Goal: Task Accomplishment & Management: Complete application form

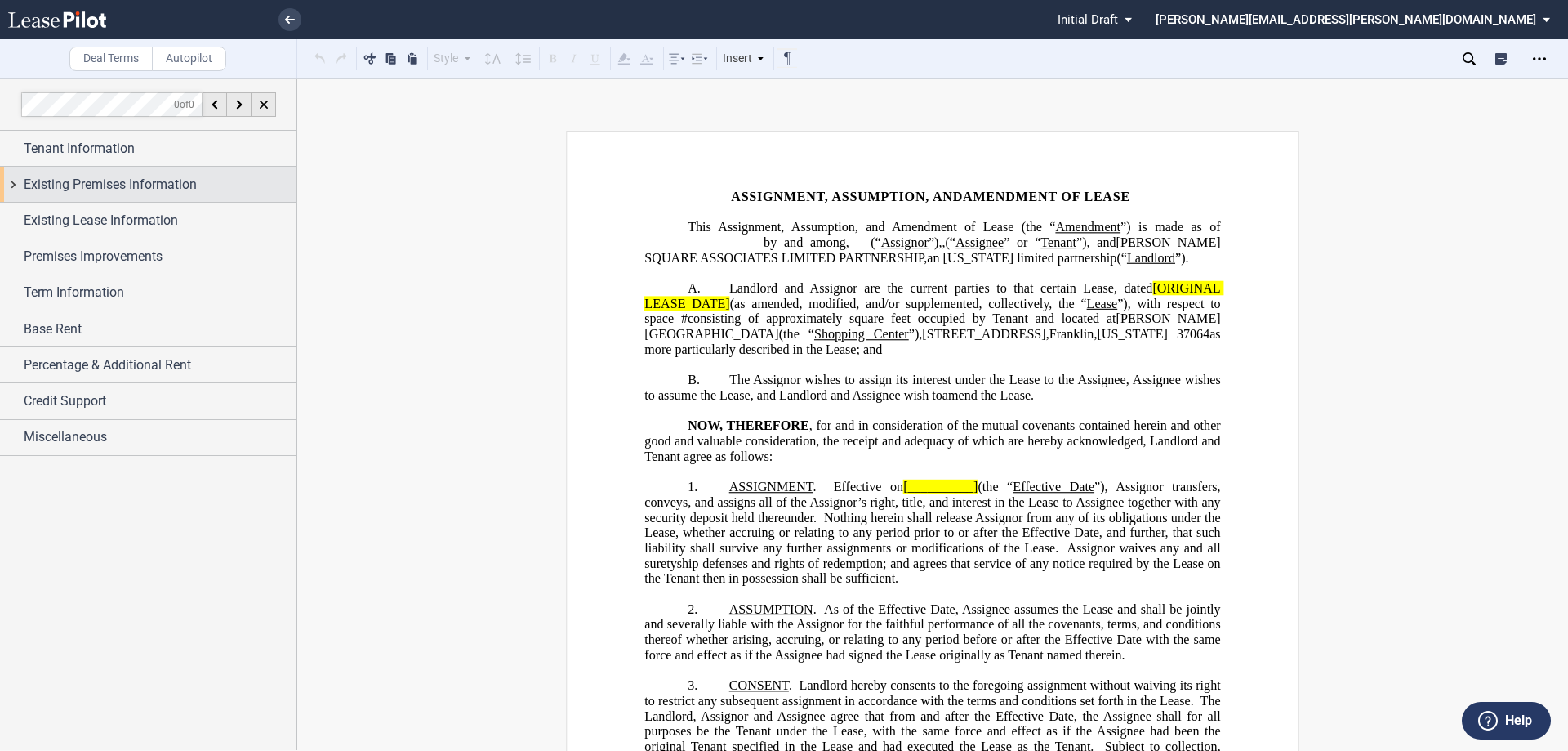
click at [7, 146] on div "Tenant Information" at bounding box center [148, 148] width 296 height 35
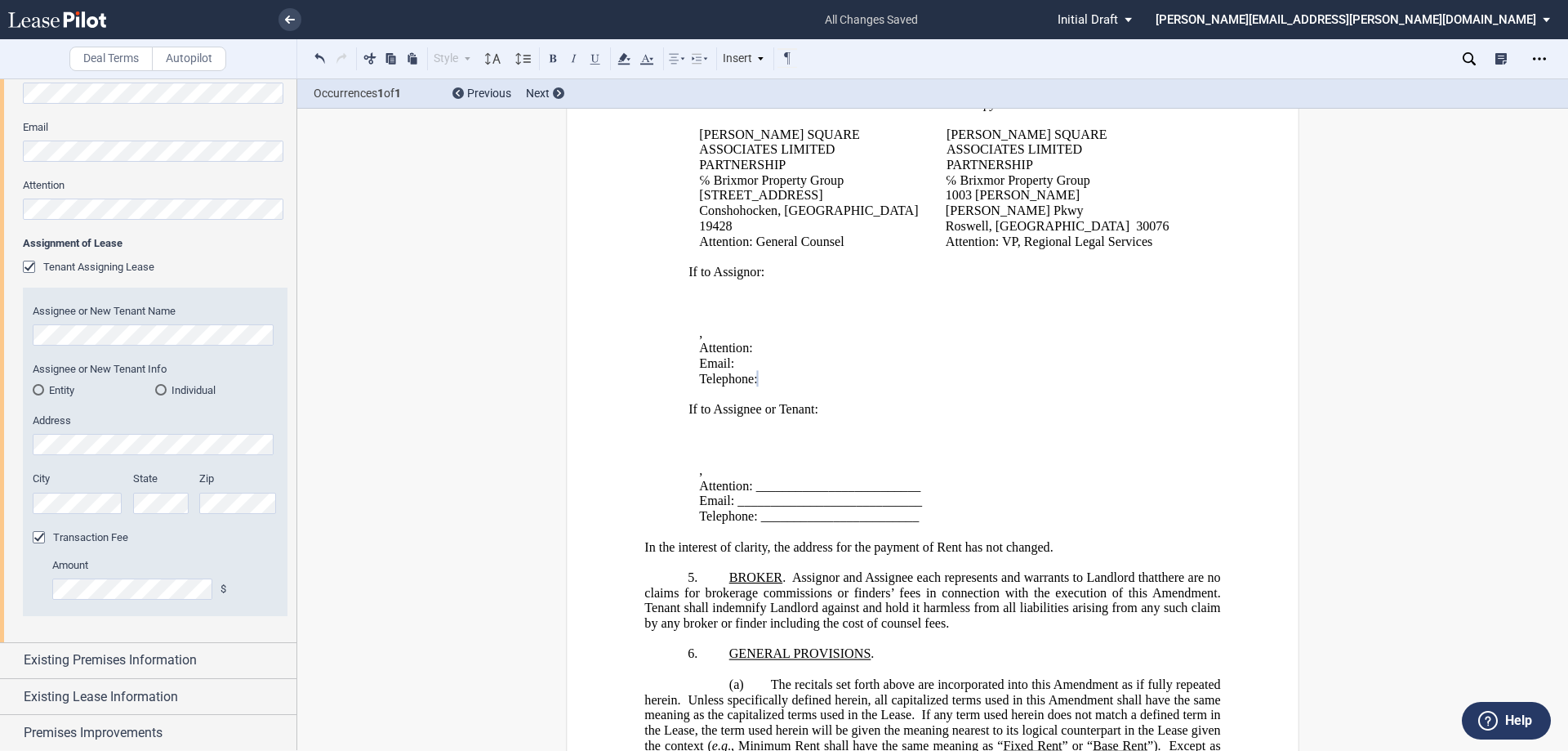
scroll to position [572, 0]
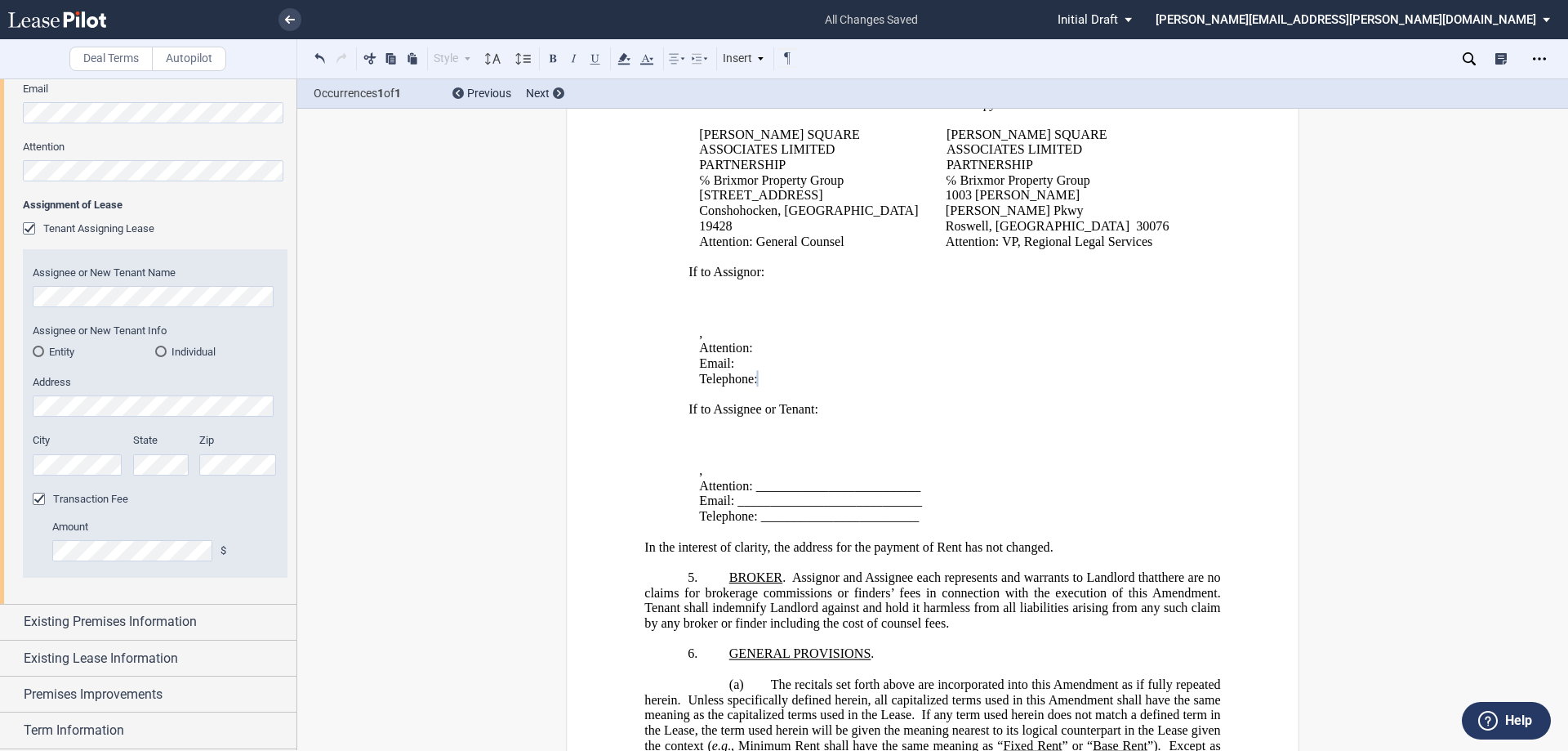
click at [44, 348] on div "Entity" at bounding box center [39, 352] width 12 height 12
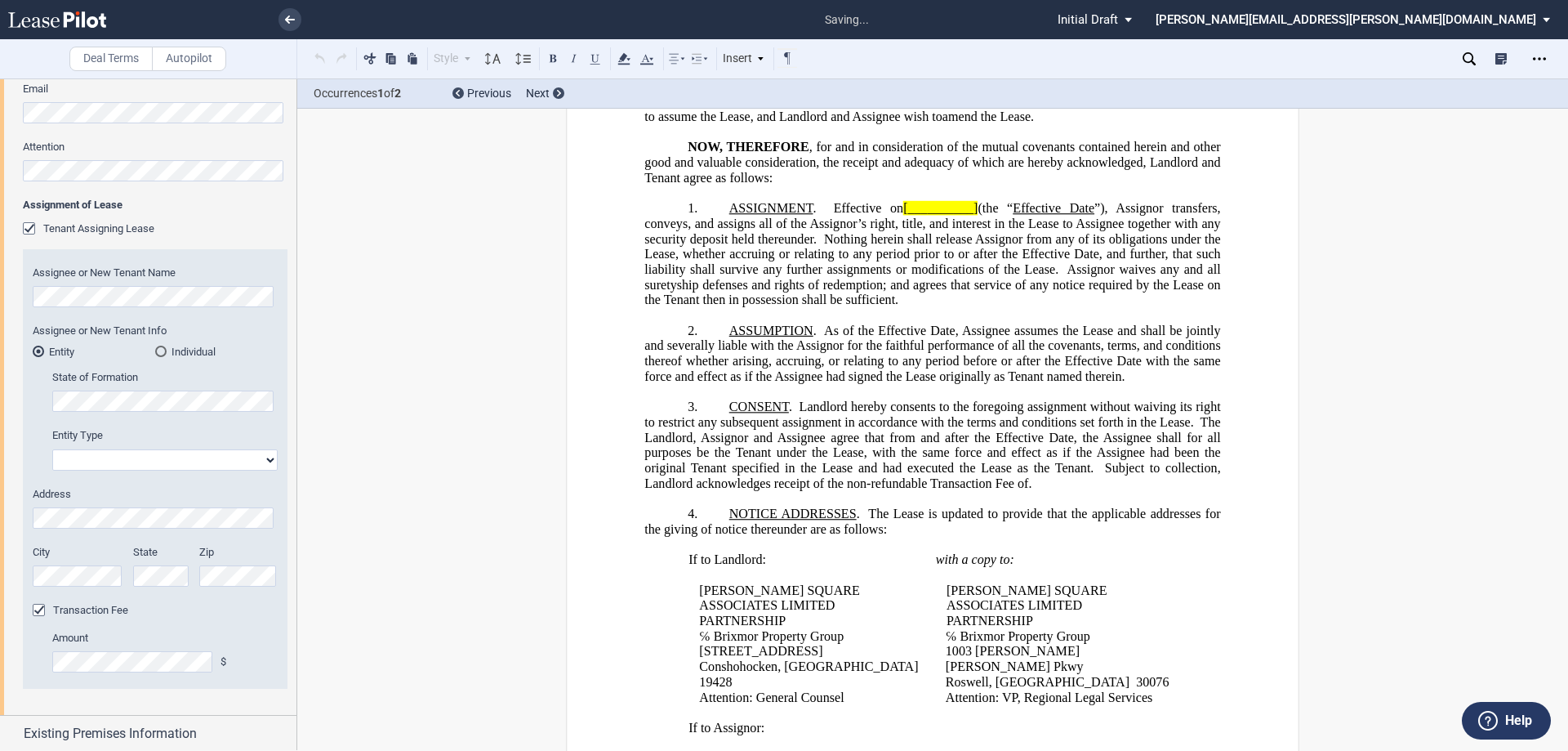
scroll to position [0, 0]
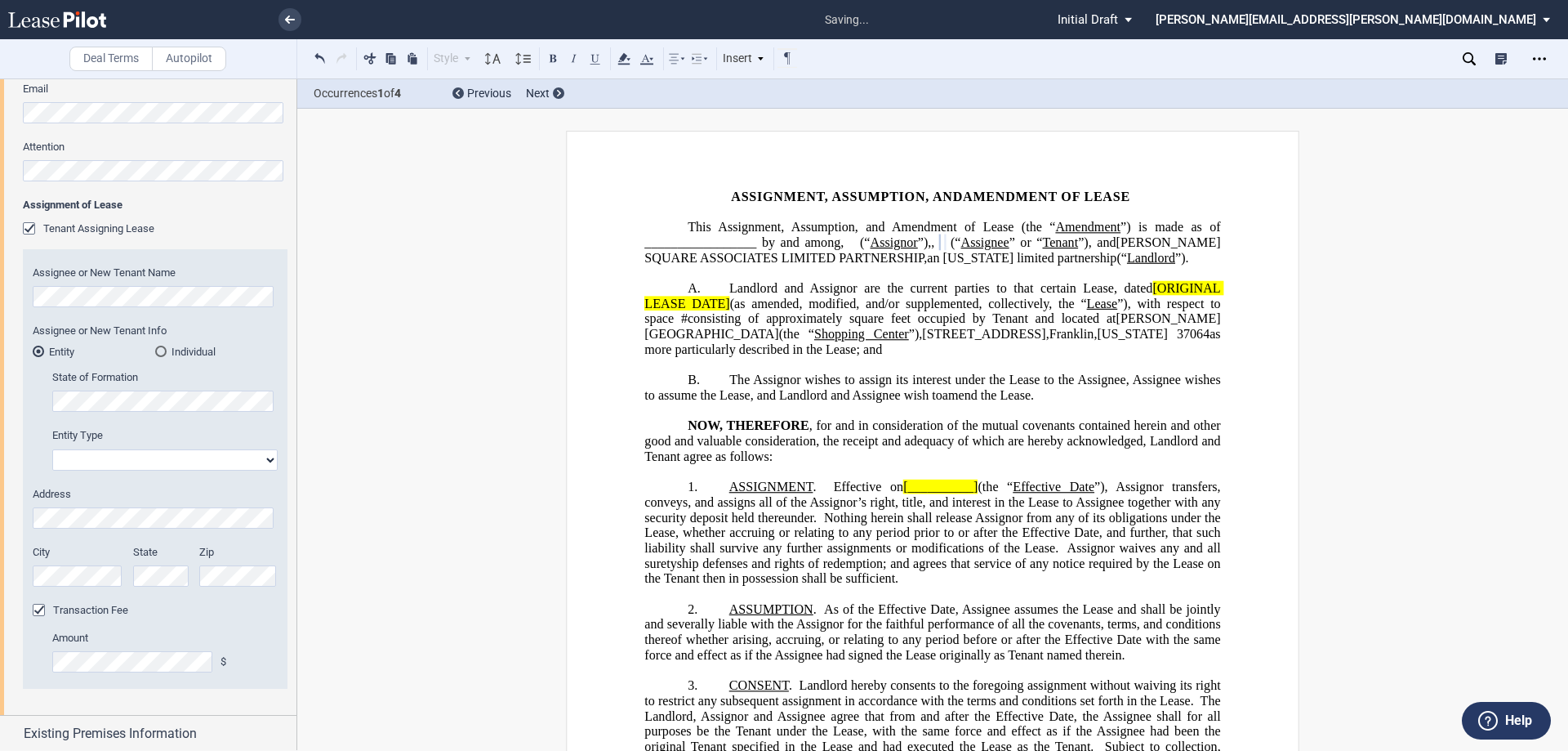
click at [265, 455] on select "Corporation Limited Liability Company General Partnership Limited Partnership O…" at bounding box center [165, 460] width 226 height 21
select select "limited liability company"
click at [53, 450] on select "Corporation Limited Liability Company General Partnership Limited Partnership O…" at bounding box center [165, 460] width 226 height 21
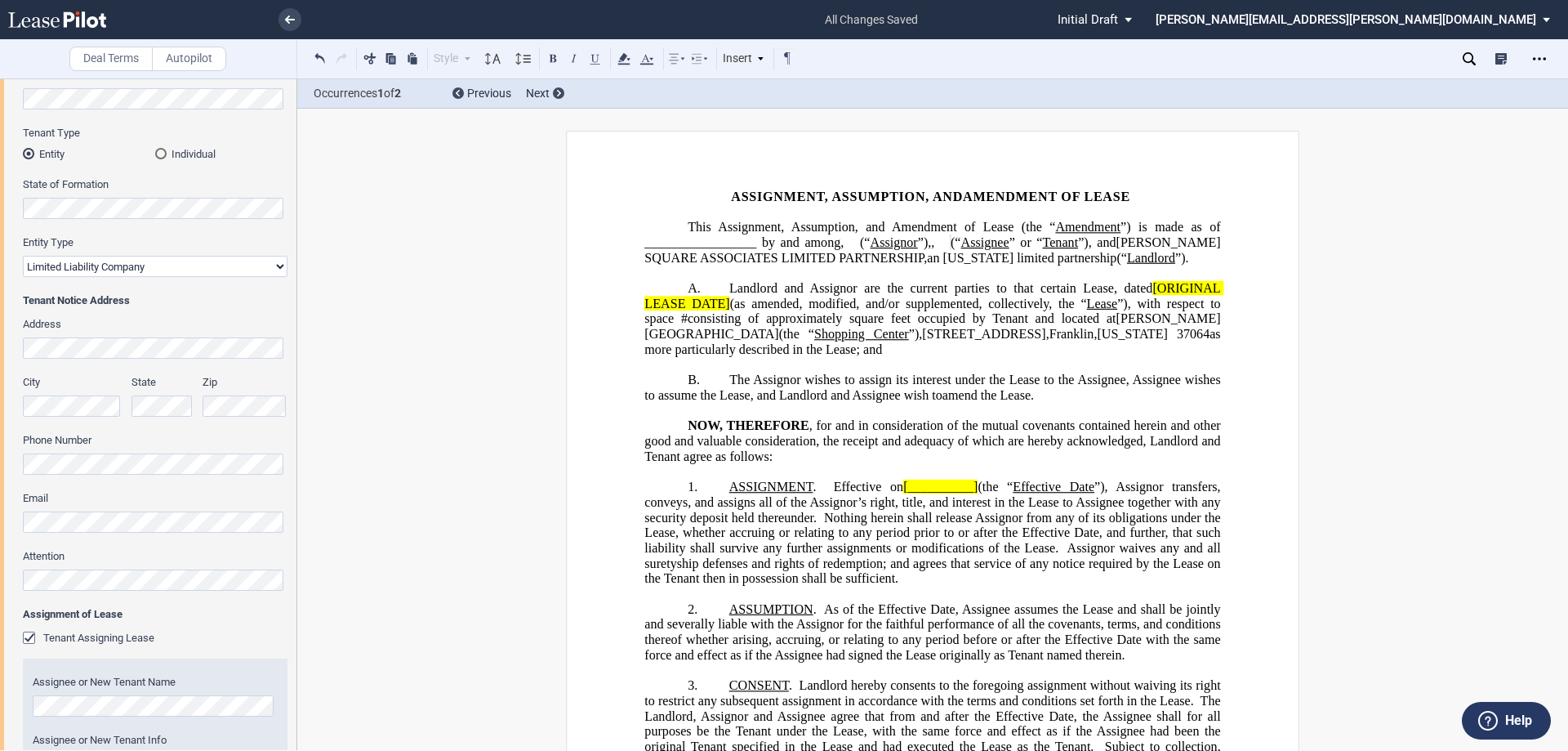
scroll to position [163, 0]
drag, startPoint x: 1073, startPoint y: 554, endPoint x: 1086, endPoint y: 487, distance: 68.2
click at [1072, 555] on span "Nothing herein shall release Assignor from any of its obligations under the Lea…" at bounding box center [933, 532] width 579 height 45
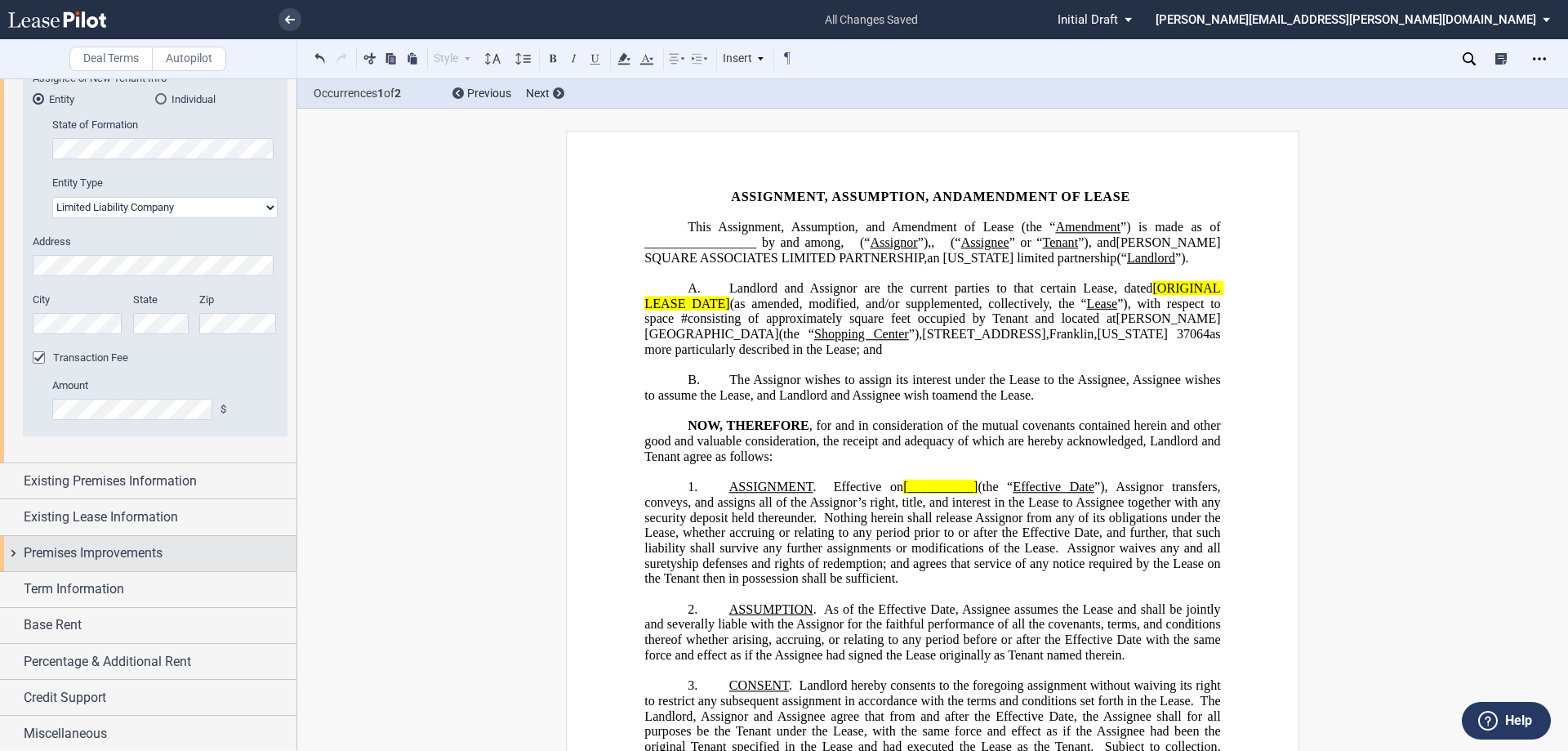
scroll to position [827, 0]
click at [11, 478] on div "Existing Premises Information" at bounding box center [148, 478] width 296 height 35
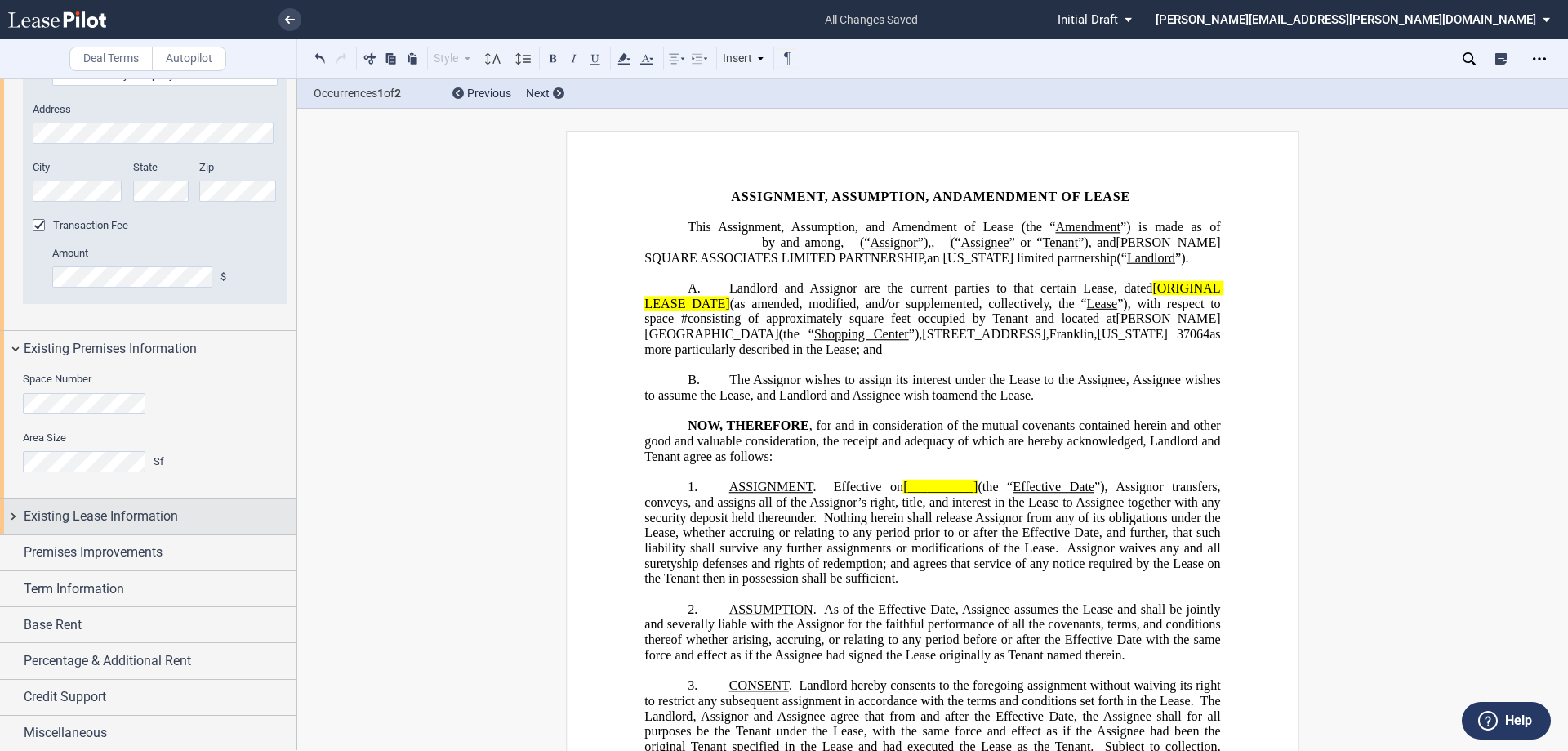
scroll to position [959, 0]
click at [10, 511] on div "Existing Lease Information" at bounding box center [148, 515] width 296 height 35
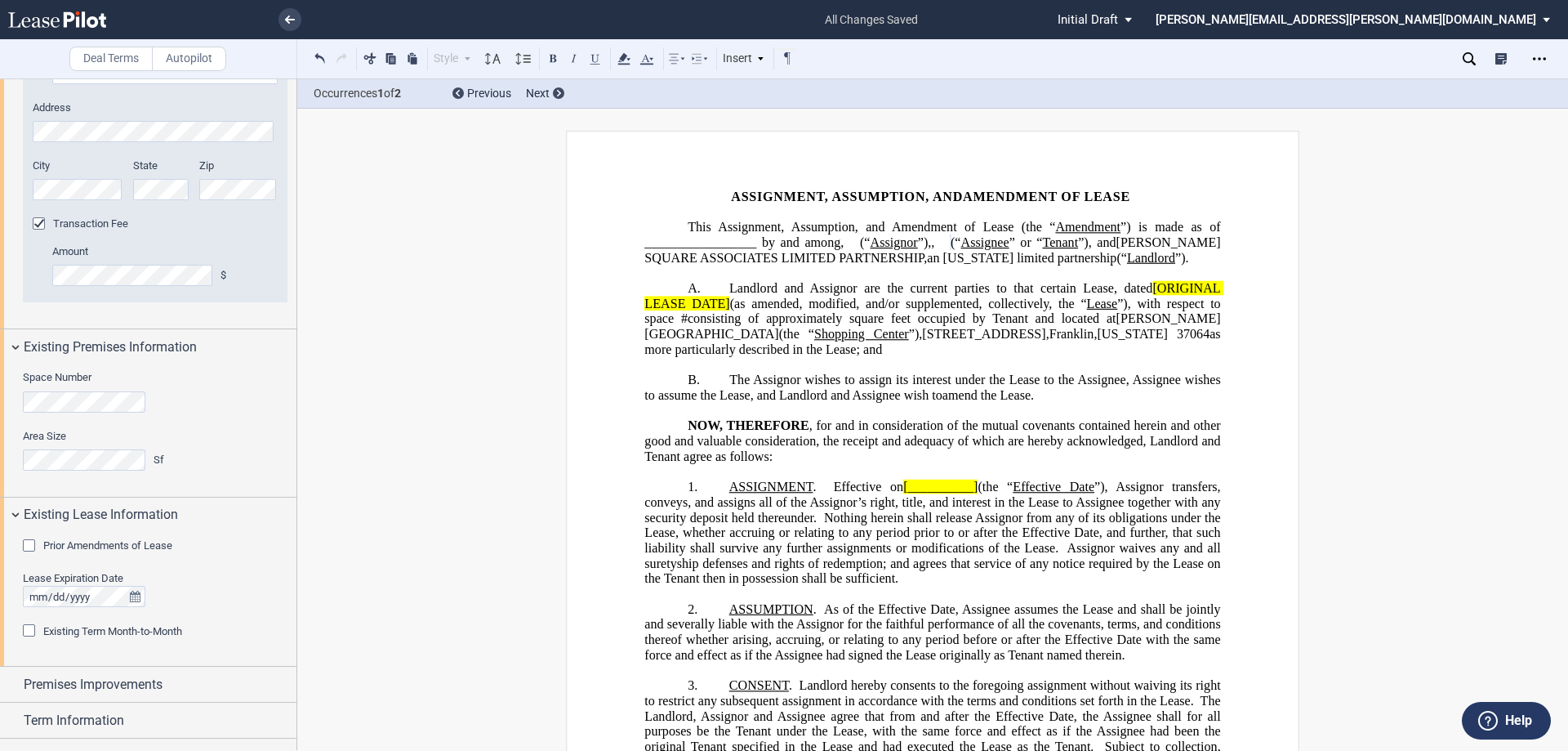
click at [28, 543] on div "Prior Amendments of Lease" at bounding box center [31, 548] width 16 height 16
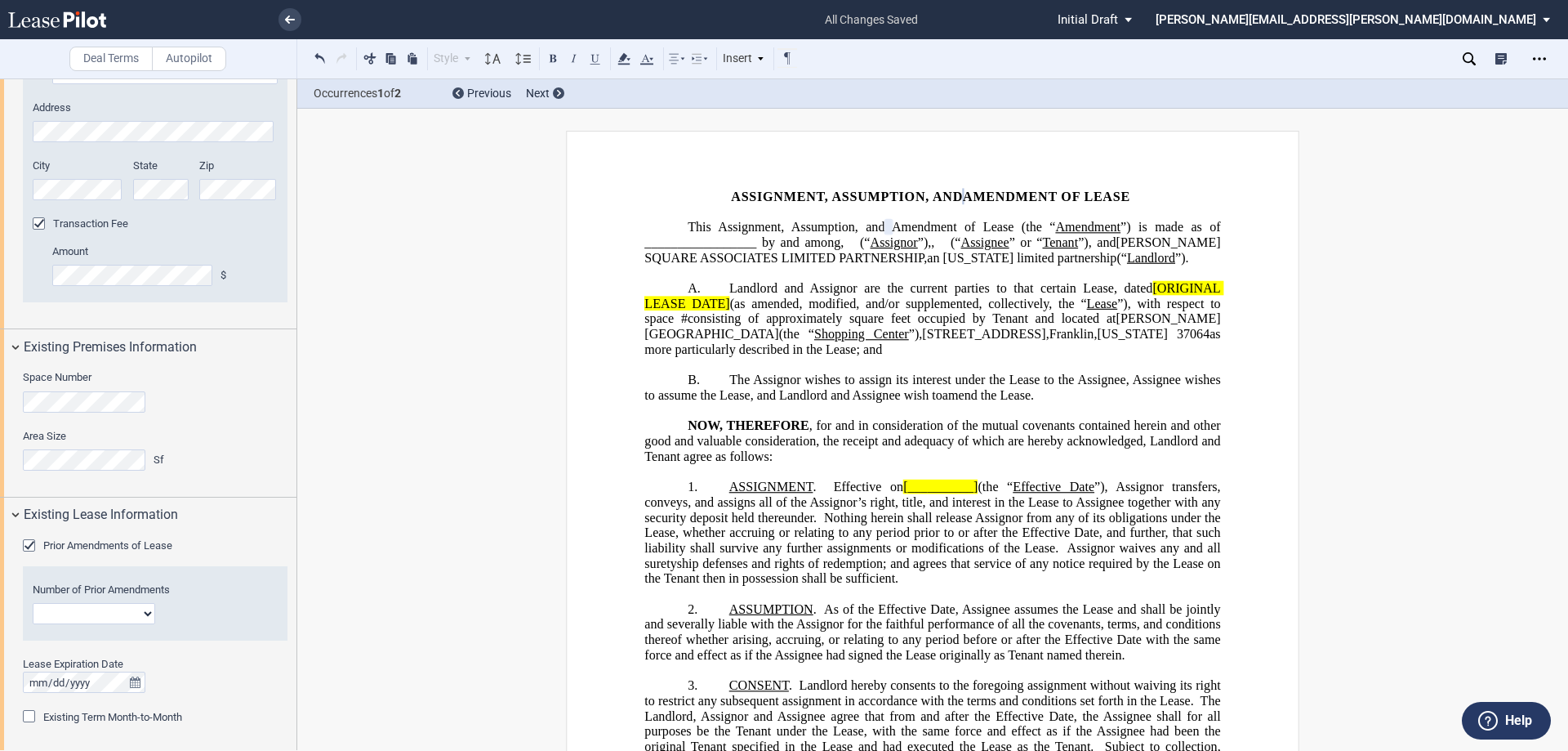
click at [146, 609] on select "1 2 3 4 5 6 7 8 9 10 11 12" at bounding box center [94, 613] width 123 height 21
select select "number:4"
click at [33, 603] on select "1 2 3 4 5 6 7 8 9 10 11 12" at bounding box center [94, 613] width 123 height 21
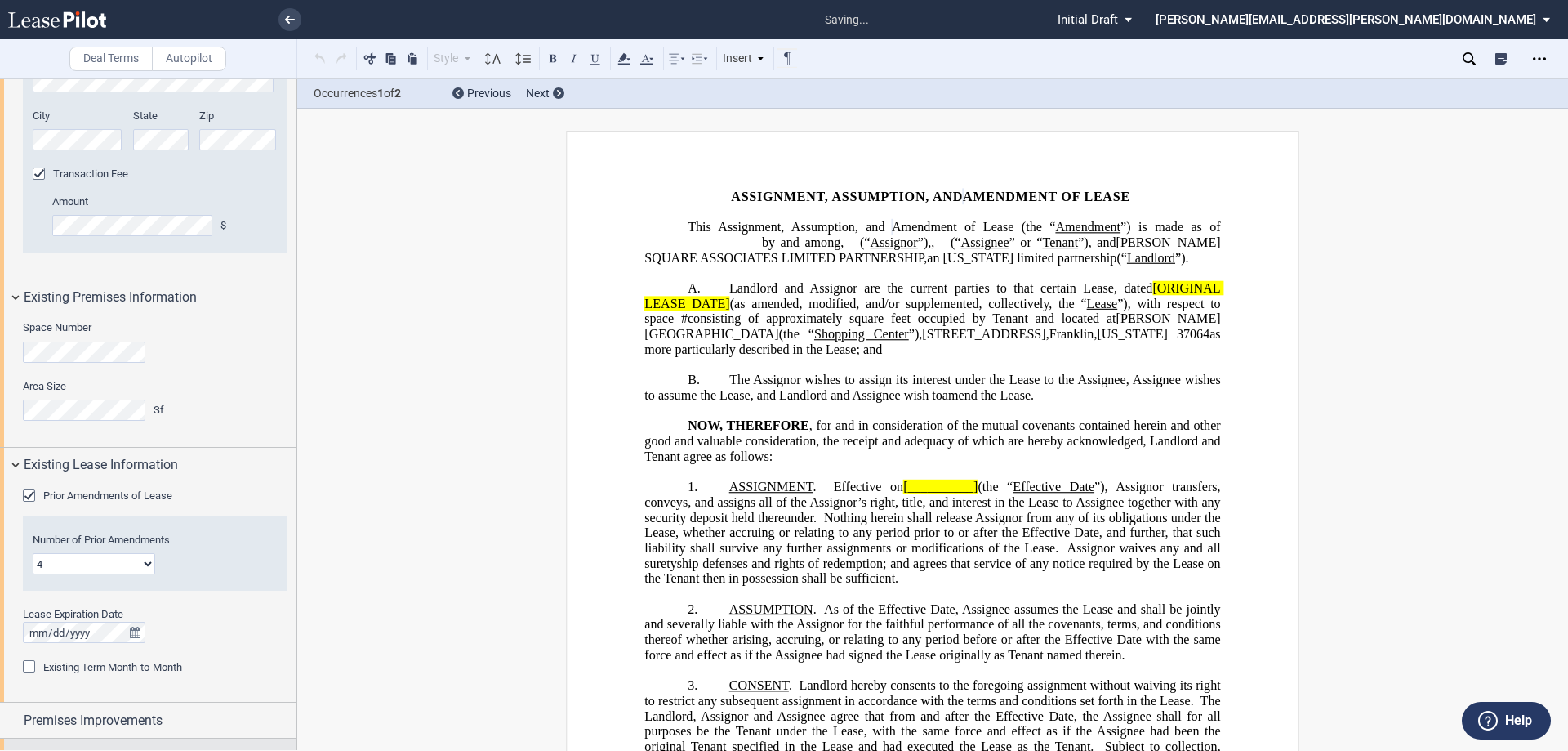
scroll to position [1122, 0]
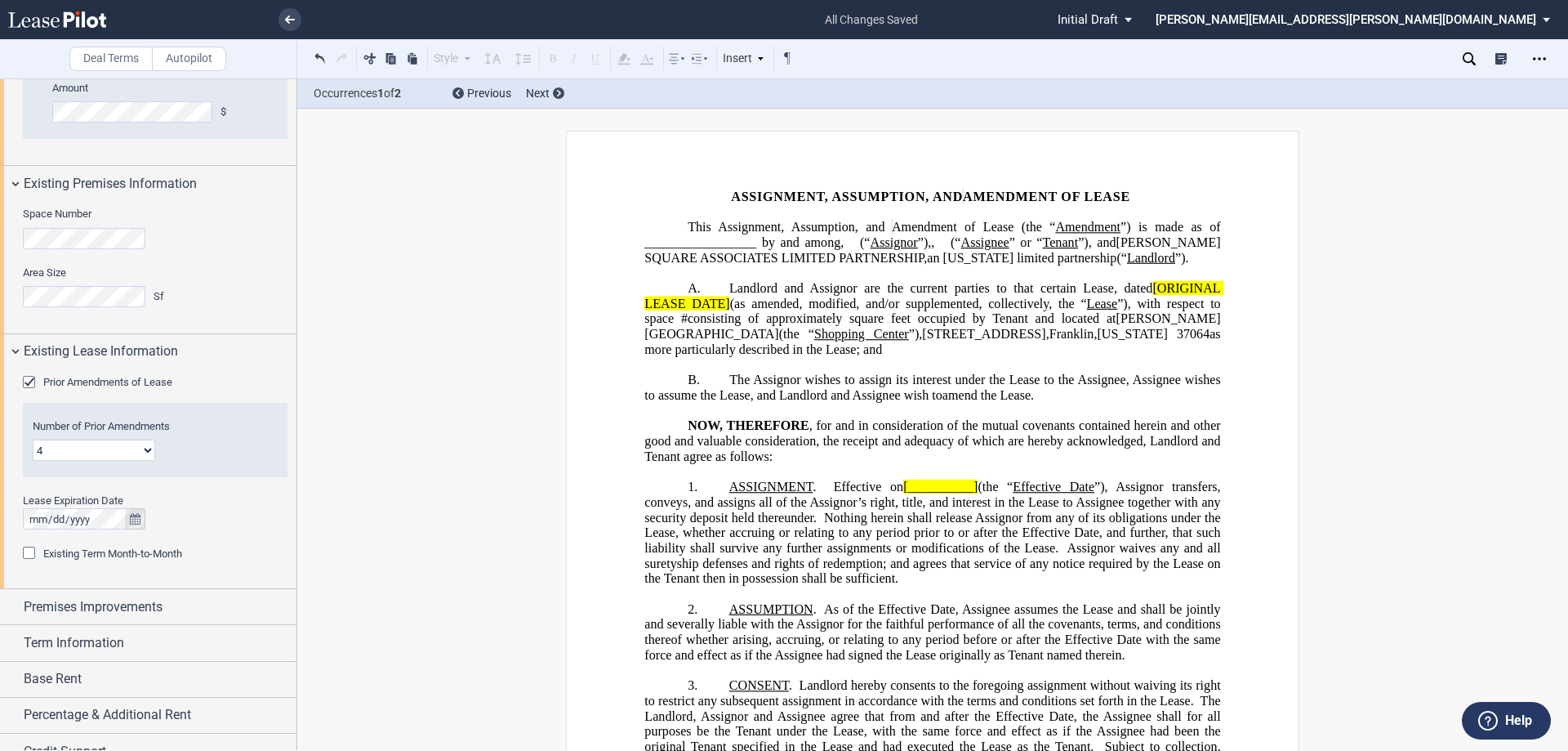
click at [136, 518] on icon "true" at bounding box center [135, 519] width 11 height 12
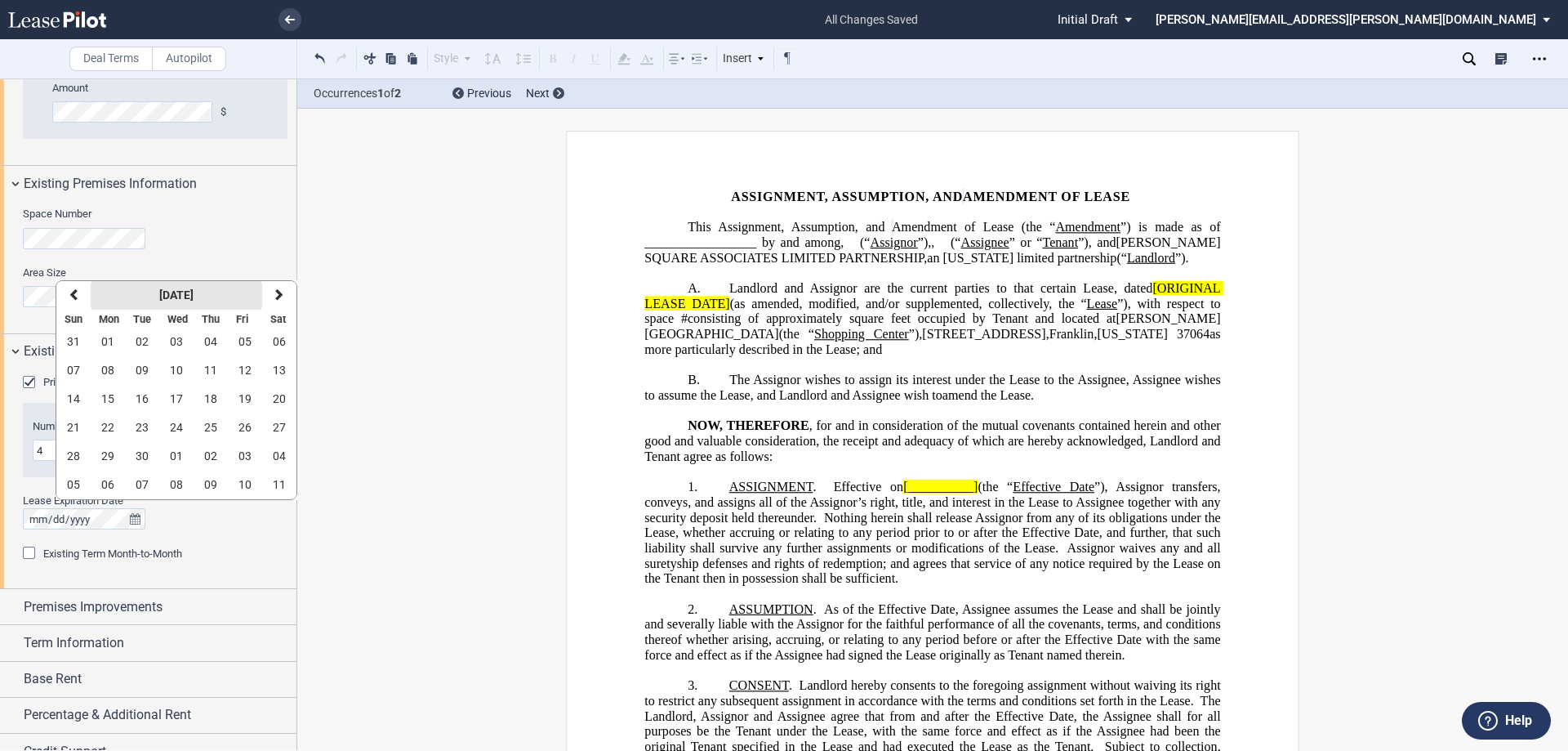
click at [213, 287] on button "[DATE]" at bounding box center [176, 295] width 171 height 29
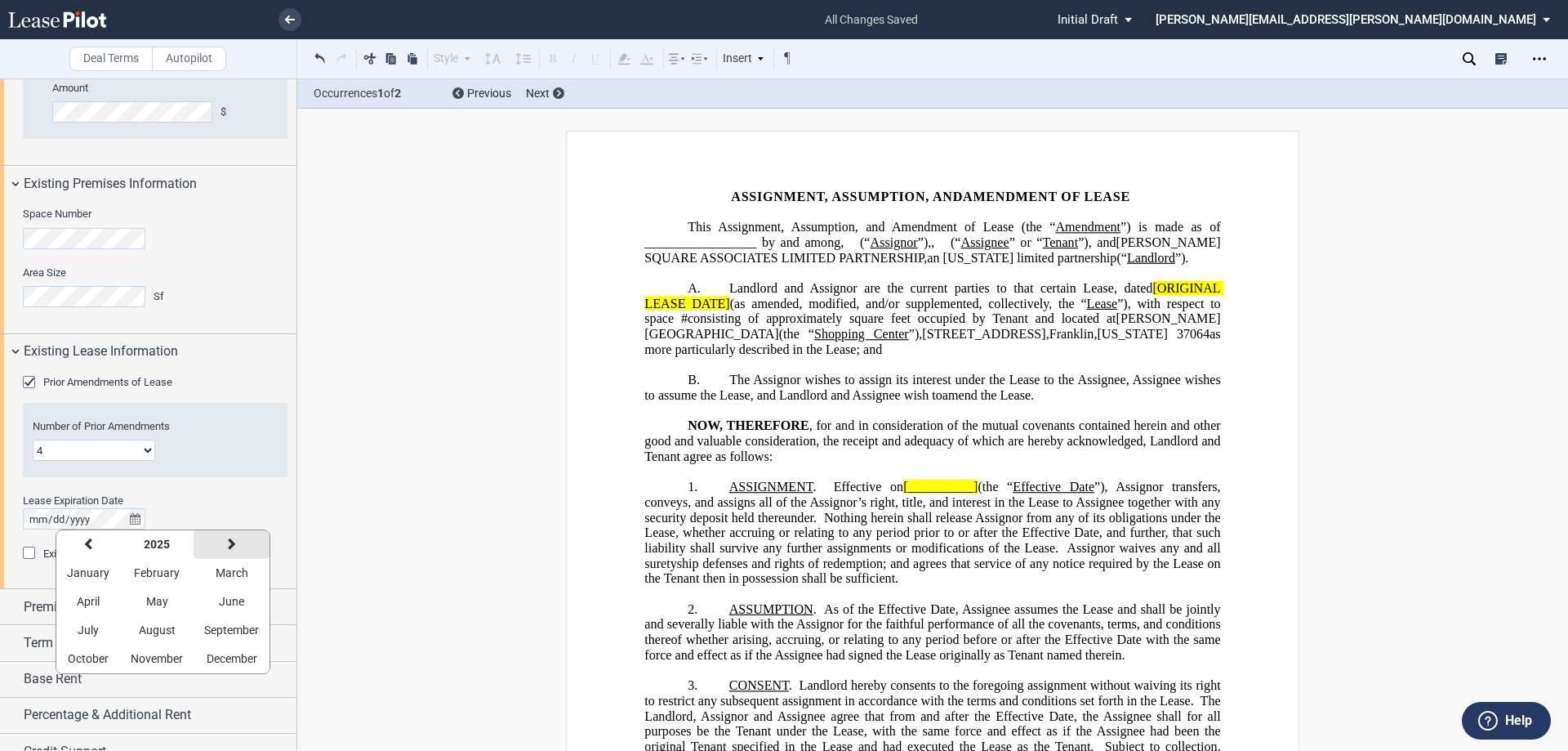
click at [229, 543] on icon "button" at bounding box center [232, 544] width 8 height 13
click at [89, 548] on icon "button" at bounding box center [88, 544] width 8 height 13
click at [223, 627] on span "September" at bounding box center [231, 630] width 54 height 13
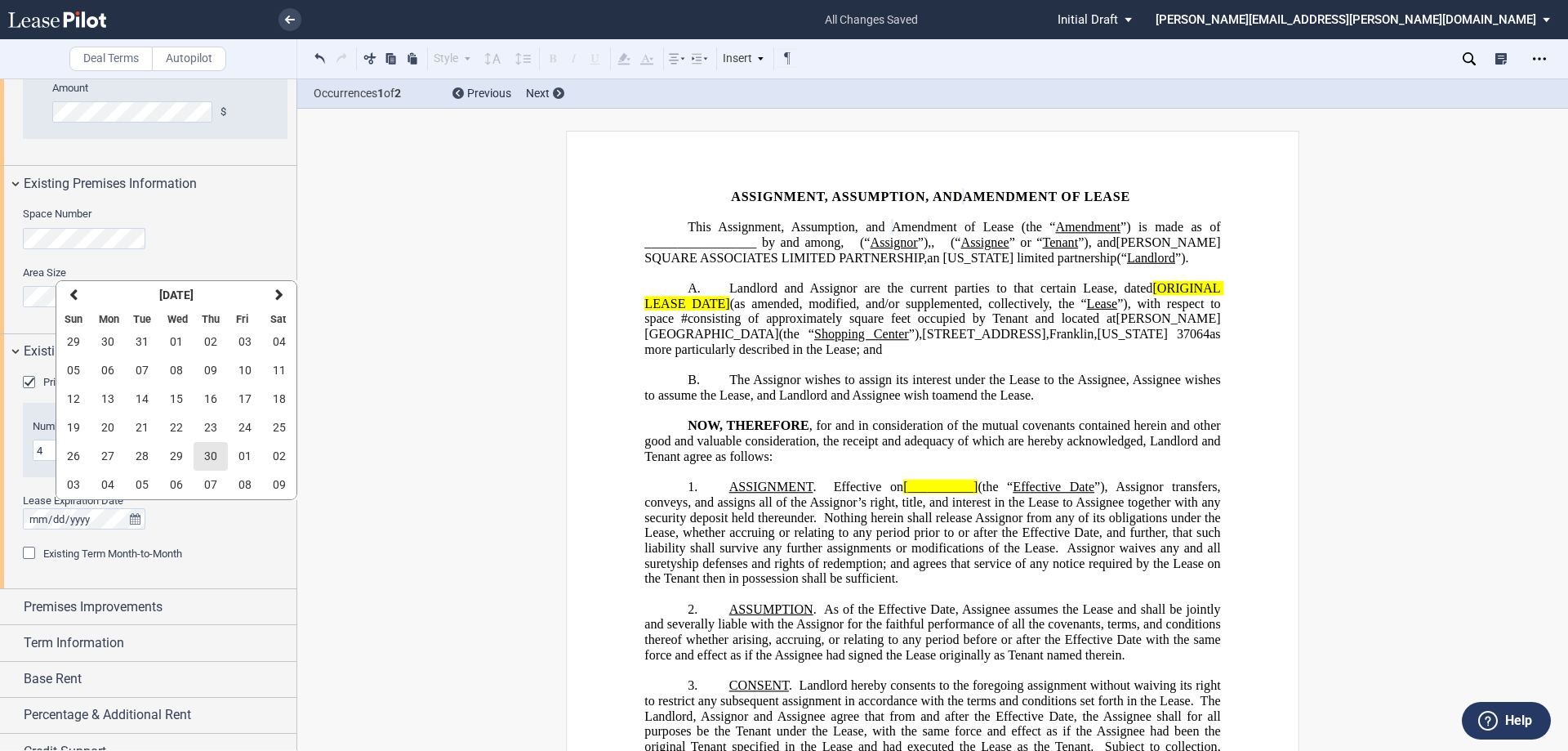
click at [212, 457] on span "30" at bounding box center [211, 456] width 13 height 13
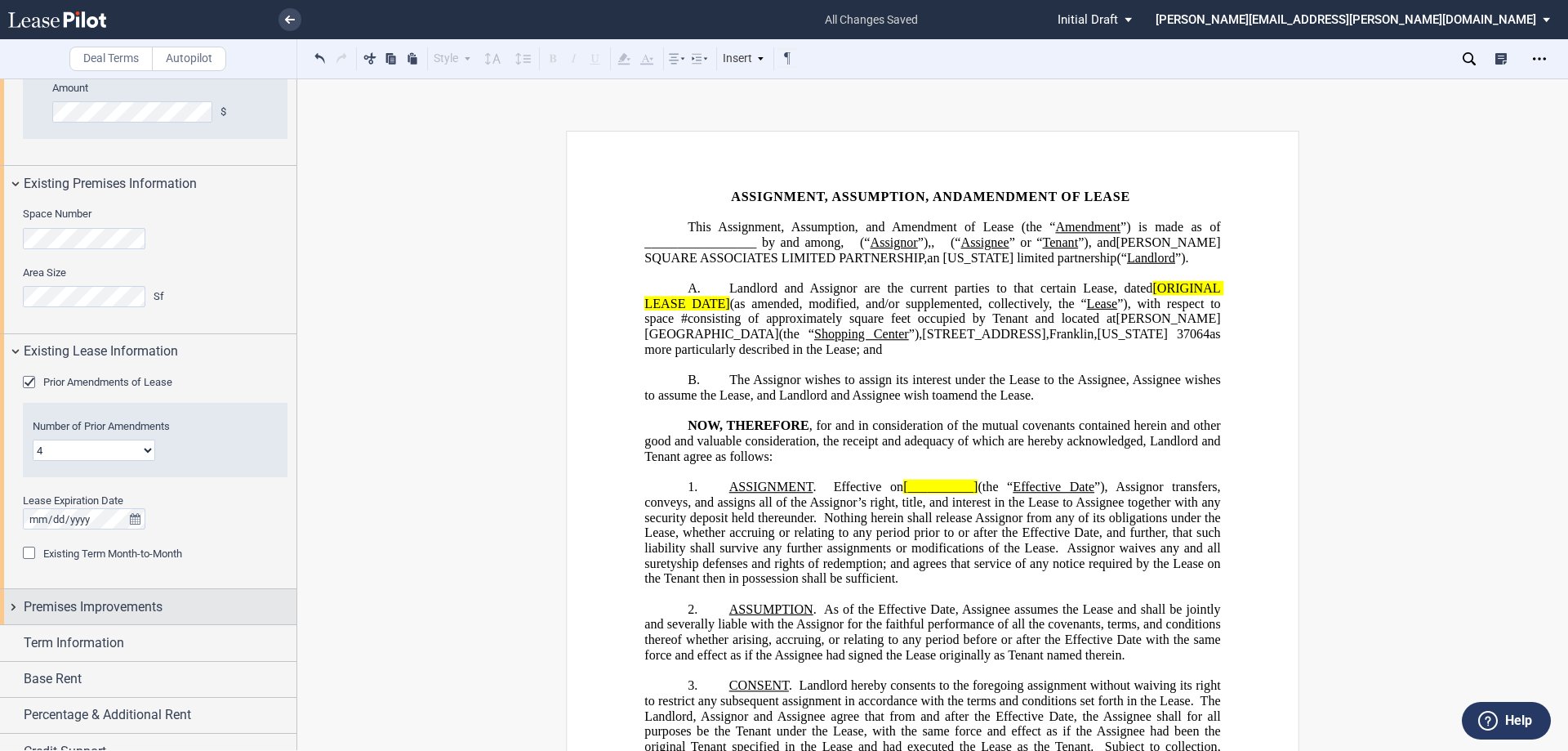
click at [9, 607] on div "Premises Improvements" at bounding box center [148, 606] width 296 height 35
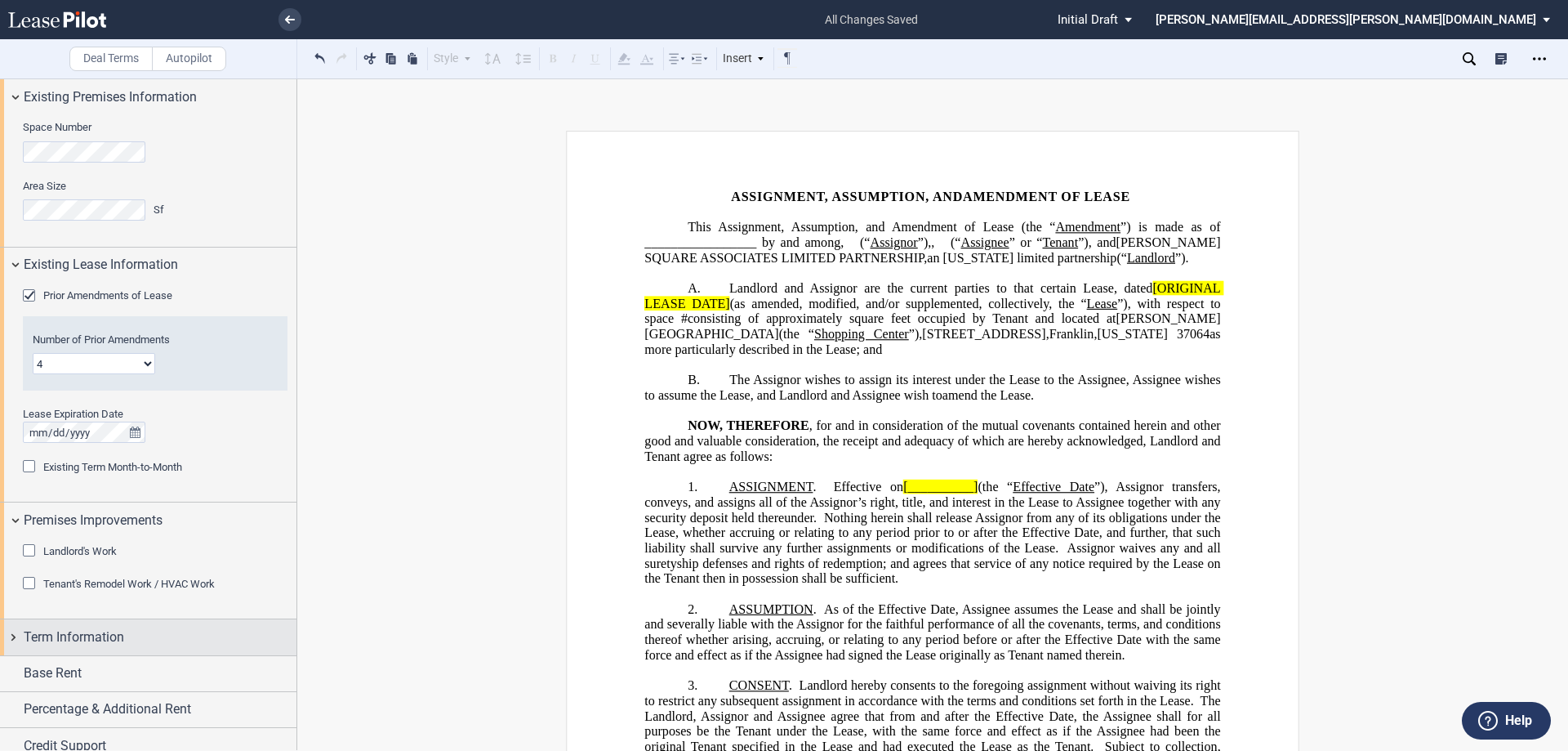
scroll to position [1258, 0]
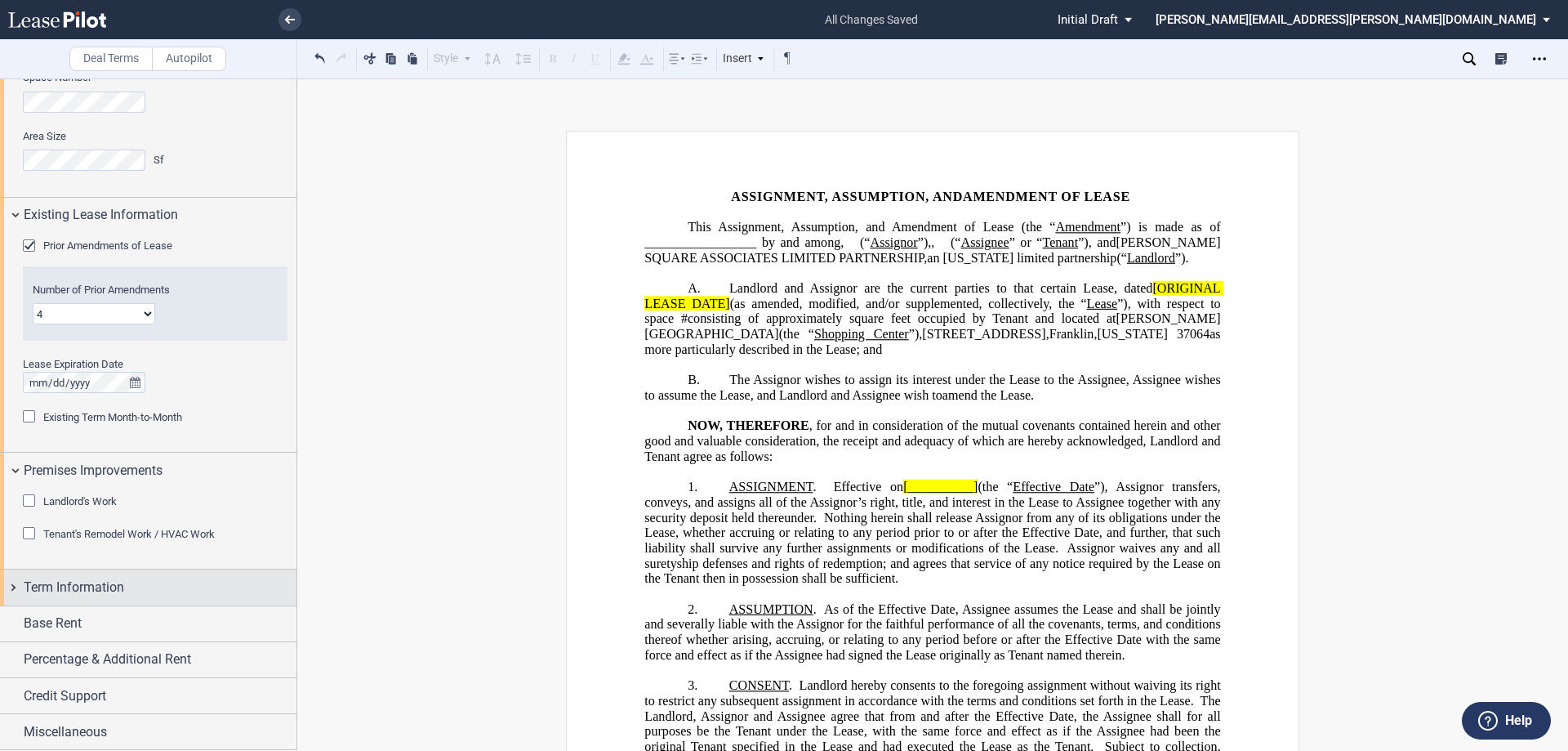
click at [13, 586] on div "Term Information" at bounding box center [148, 587] width 296 height 35
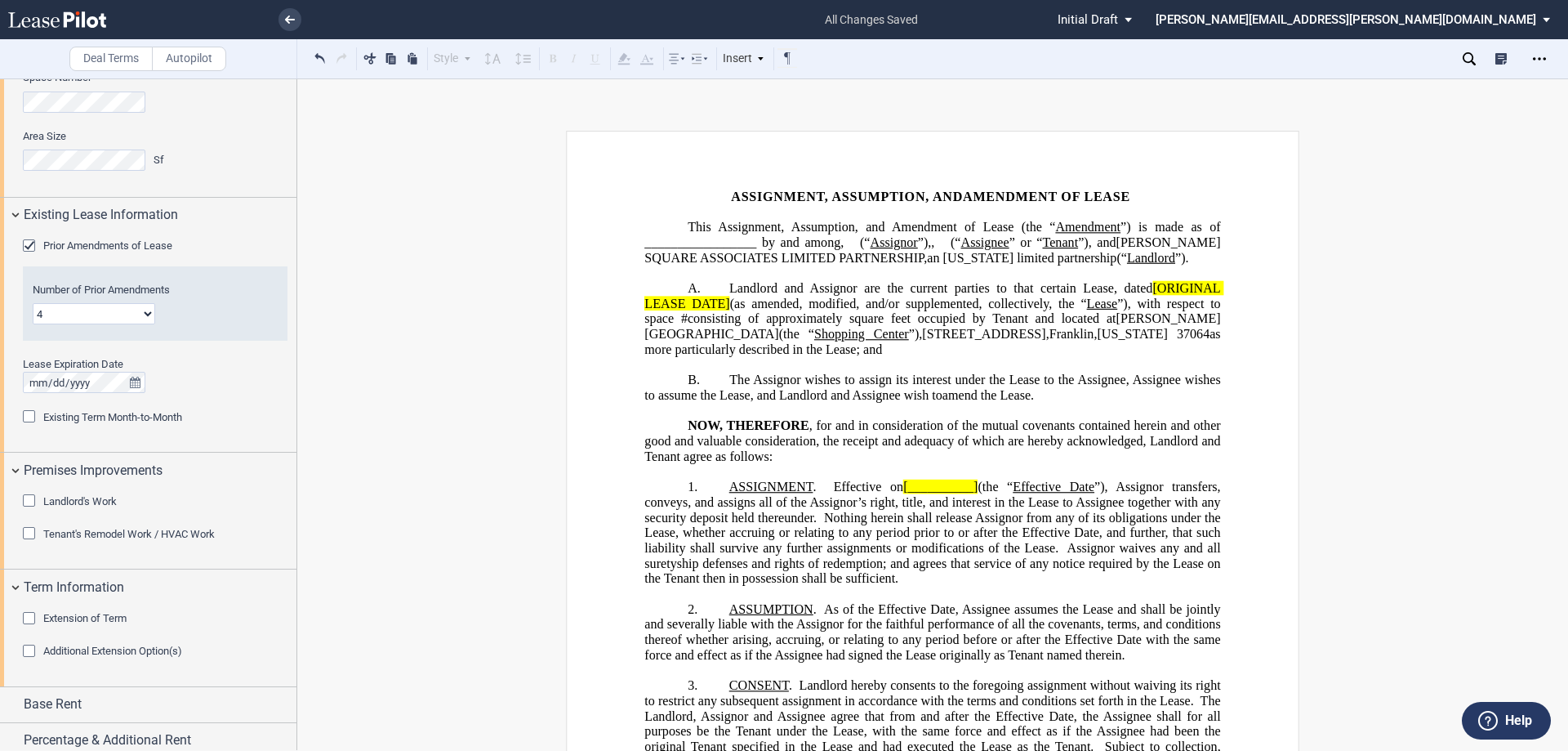
click at [26, 617] on div "Extension of Term" at bounding box center [31, 620] width 16 height 16
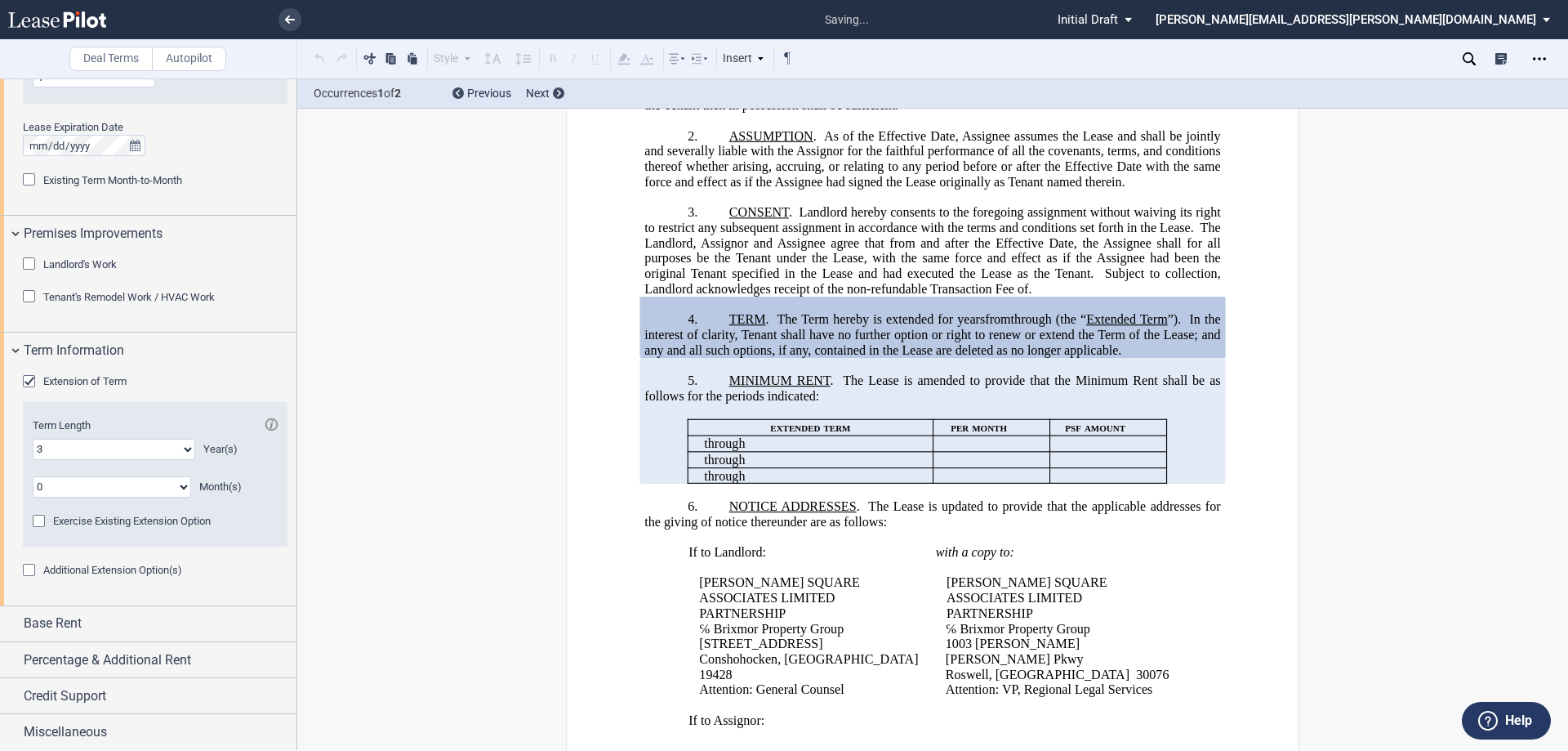
scroll to position [1496, 0]
click at [13, 623] on div "Base Rent" at bounding box center [148, 623] width 296 height 35
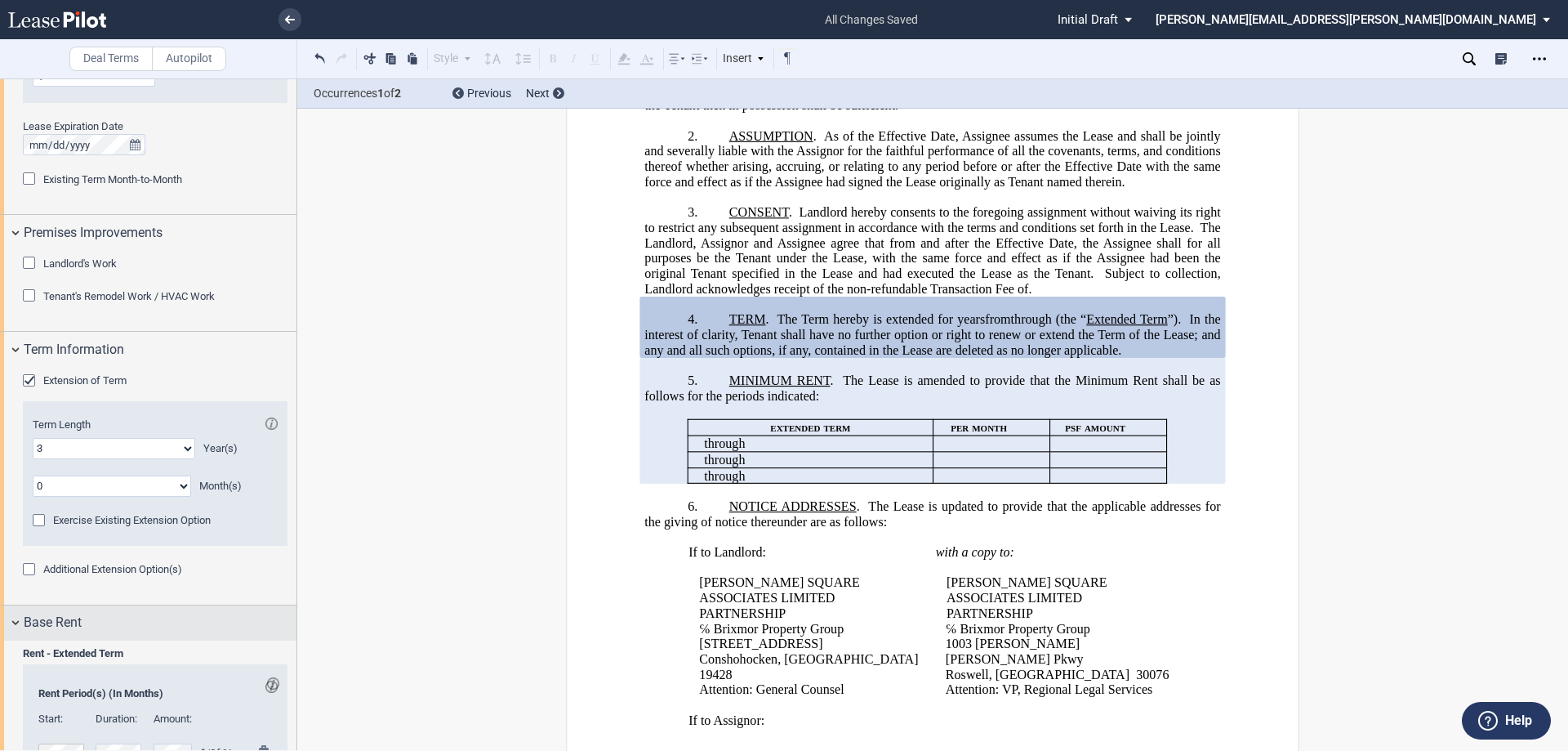
scroll to position [1765, 0]
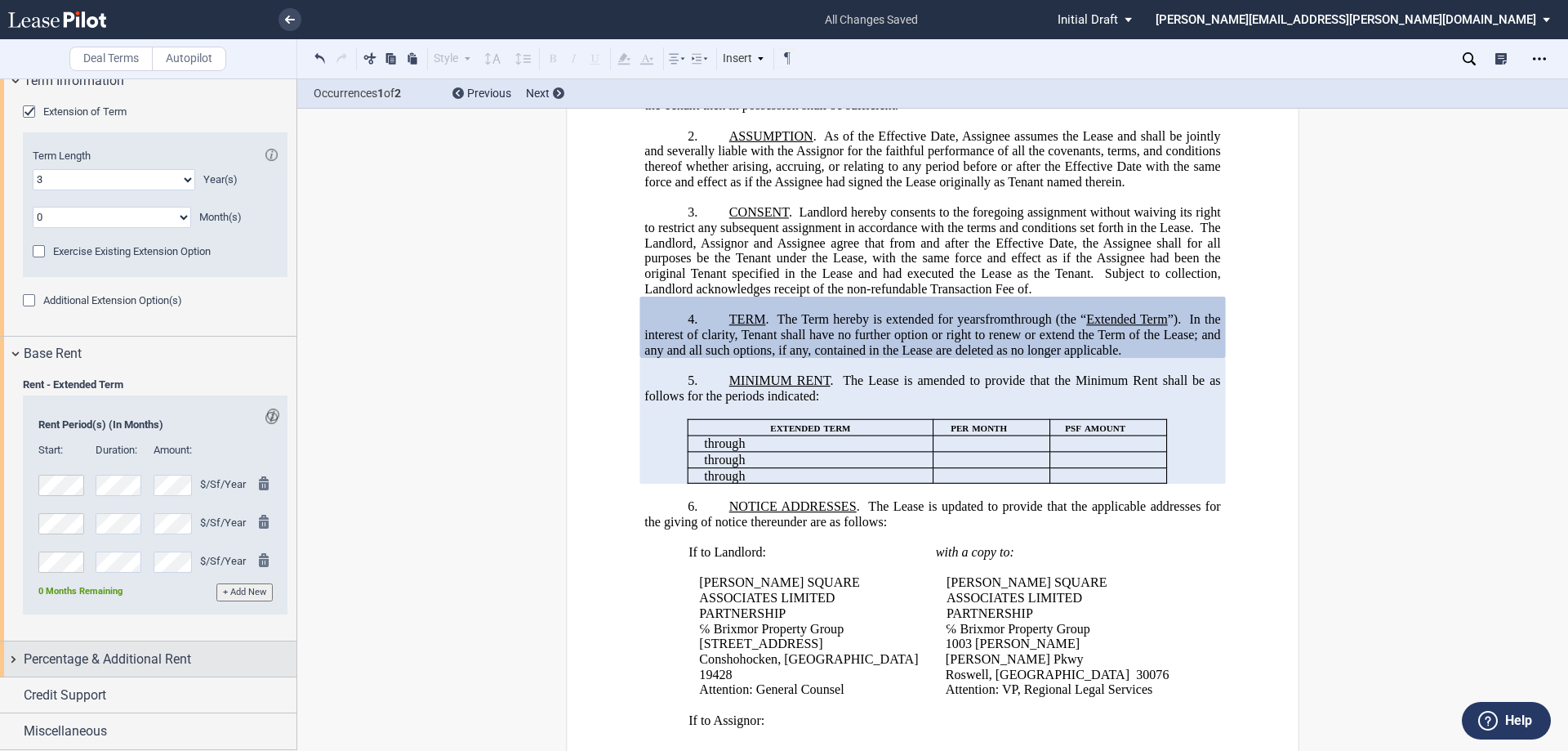
click at [12, 660] on div "Percentage & Additional Rent" at bounding box center [148, 659] width 296 height 35
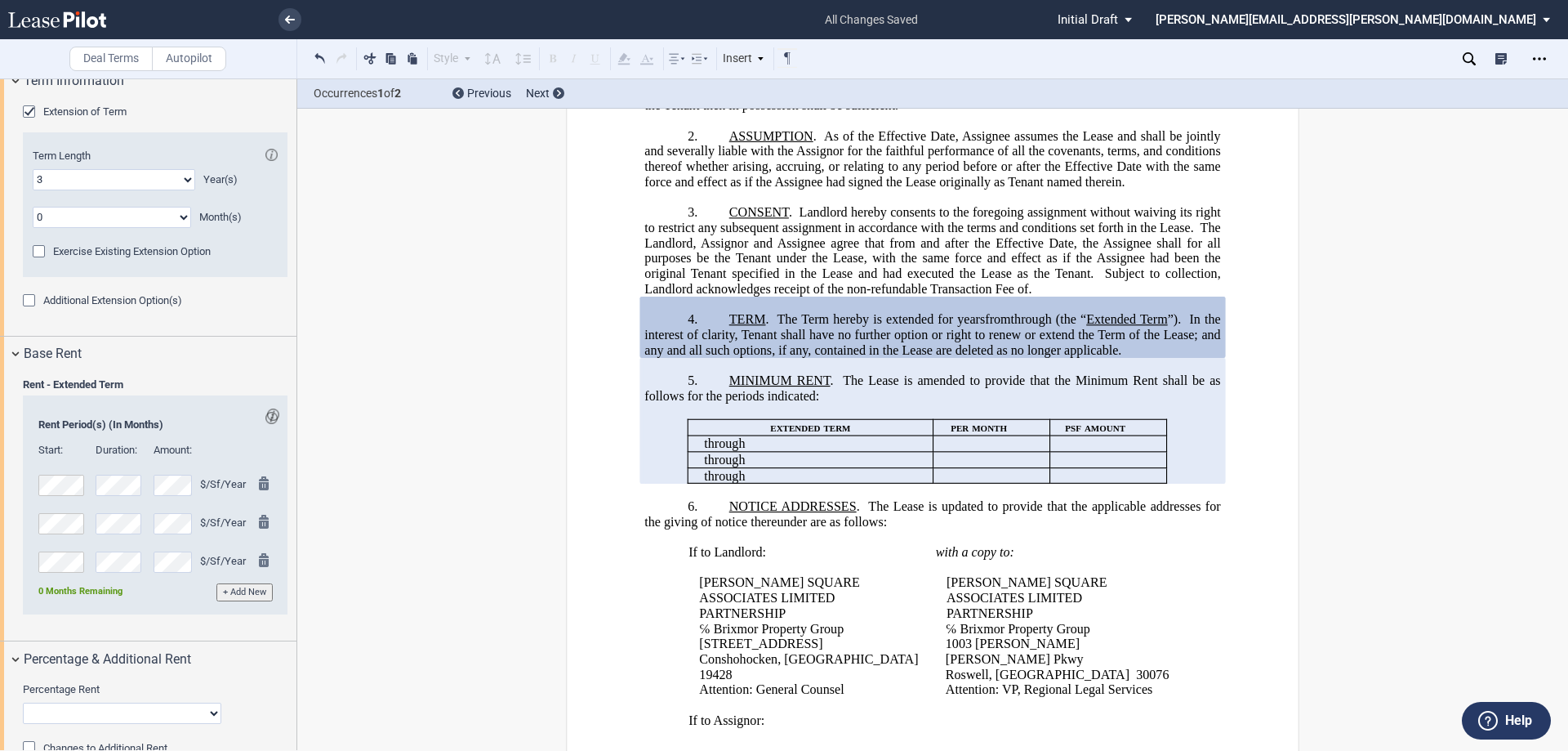
scroll to position [1871, 0]
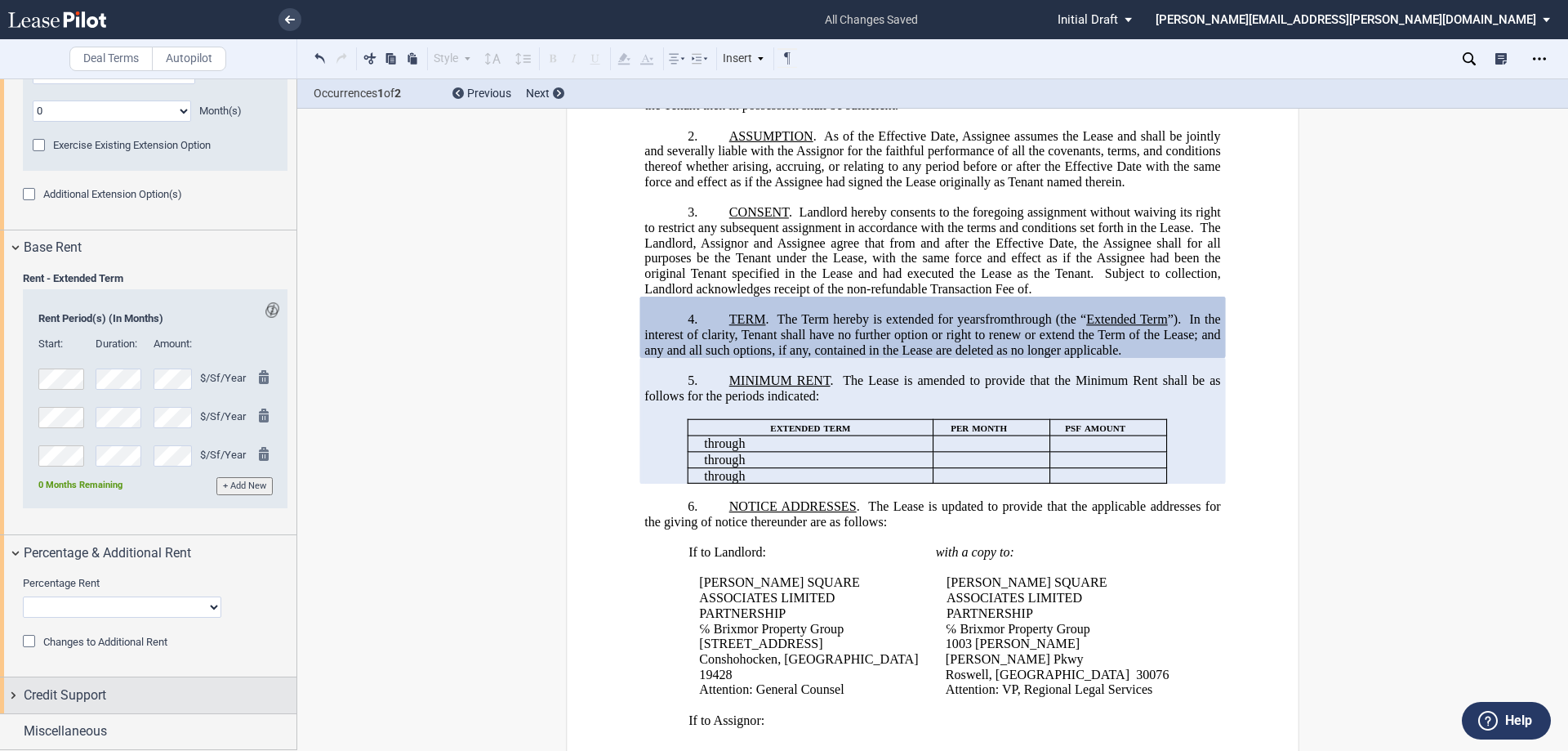
click at [12, 697] on div "Credit Support" at bounding box center [148, 695] width 296 height 35
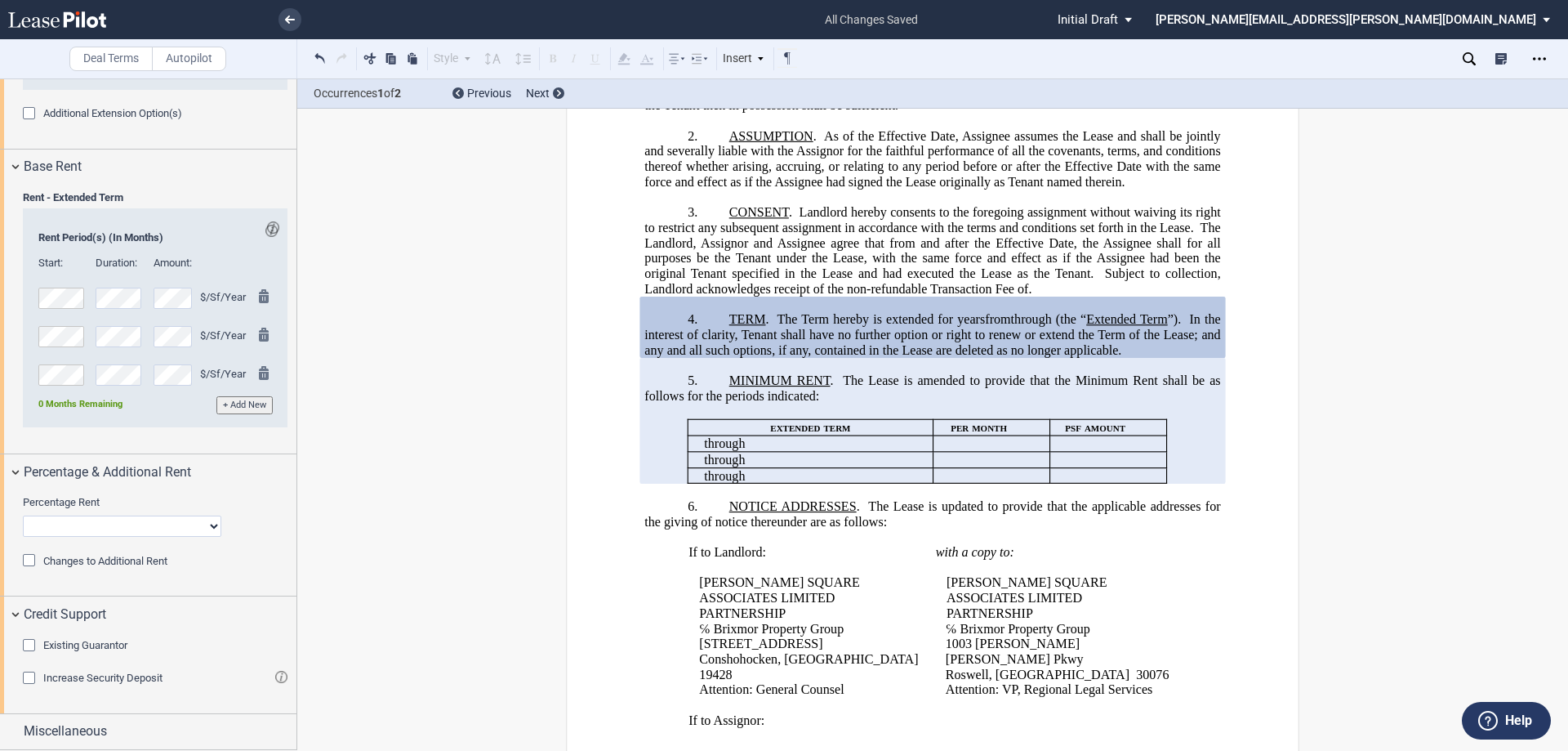
click at [28, 646] on div "Existing Guarantor" at bounding box center [31, 647] width 16 height 16
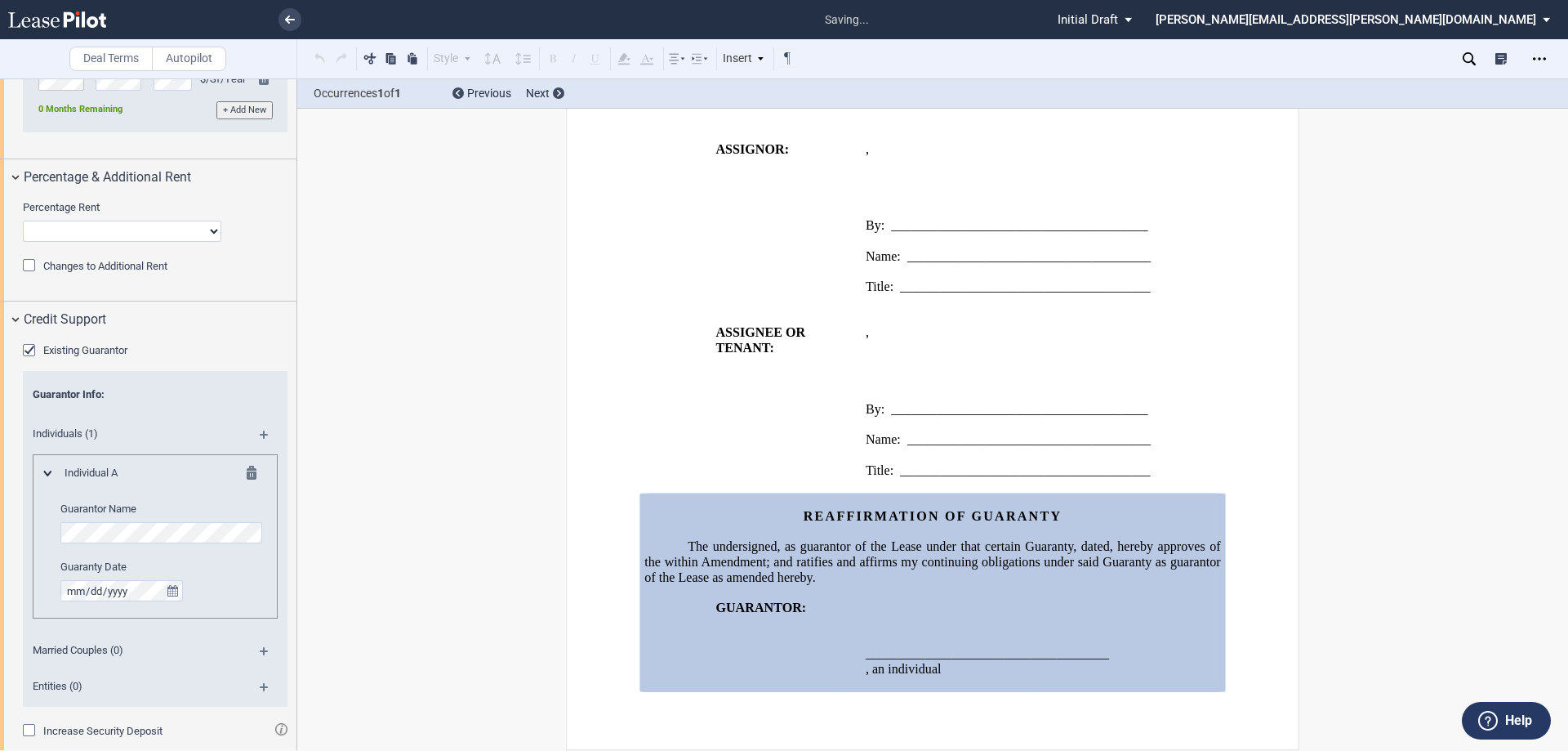
scroll to position [2299, 0]
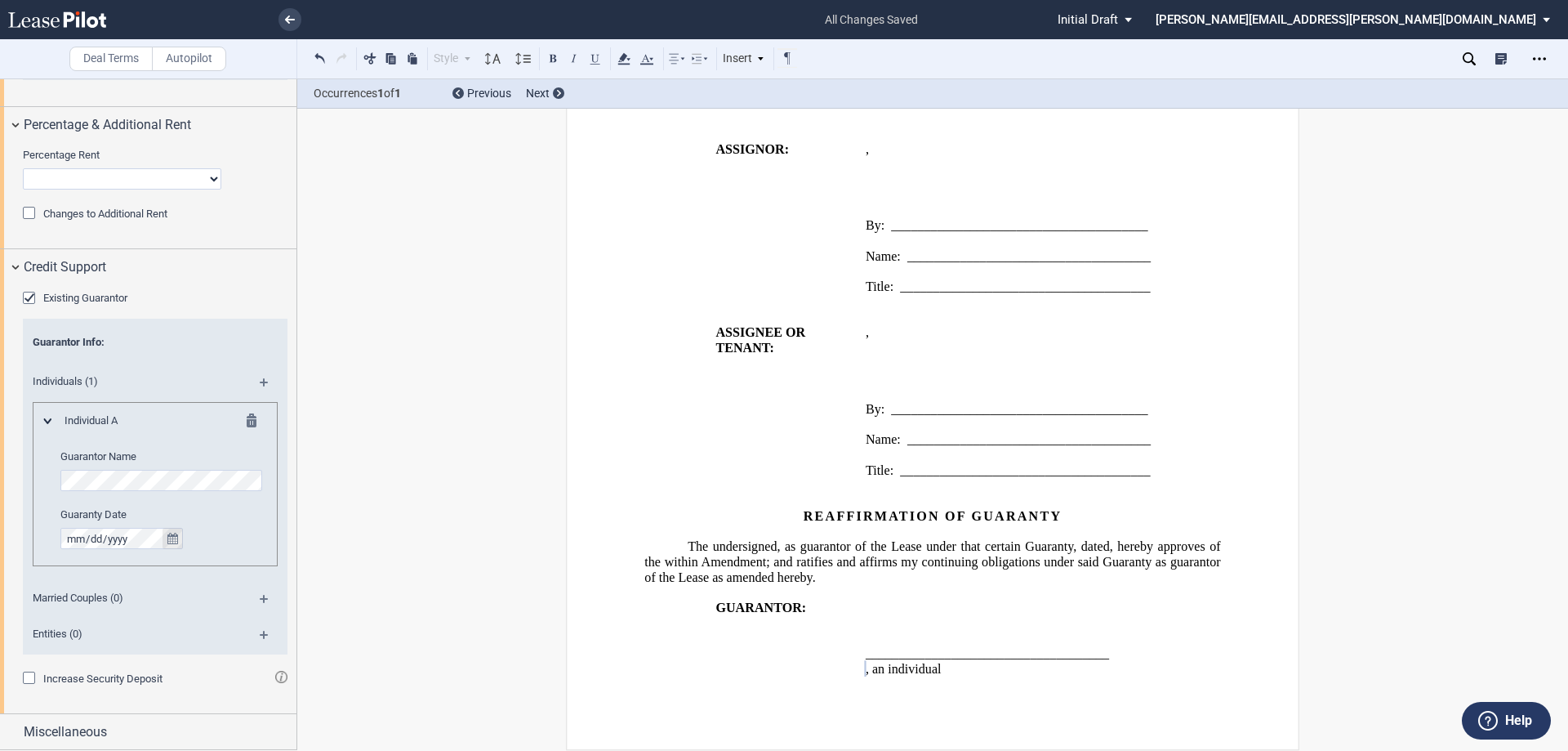
click at [170, 534] on icon "true" at bounding box center [172, 539] width 11 height 12
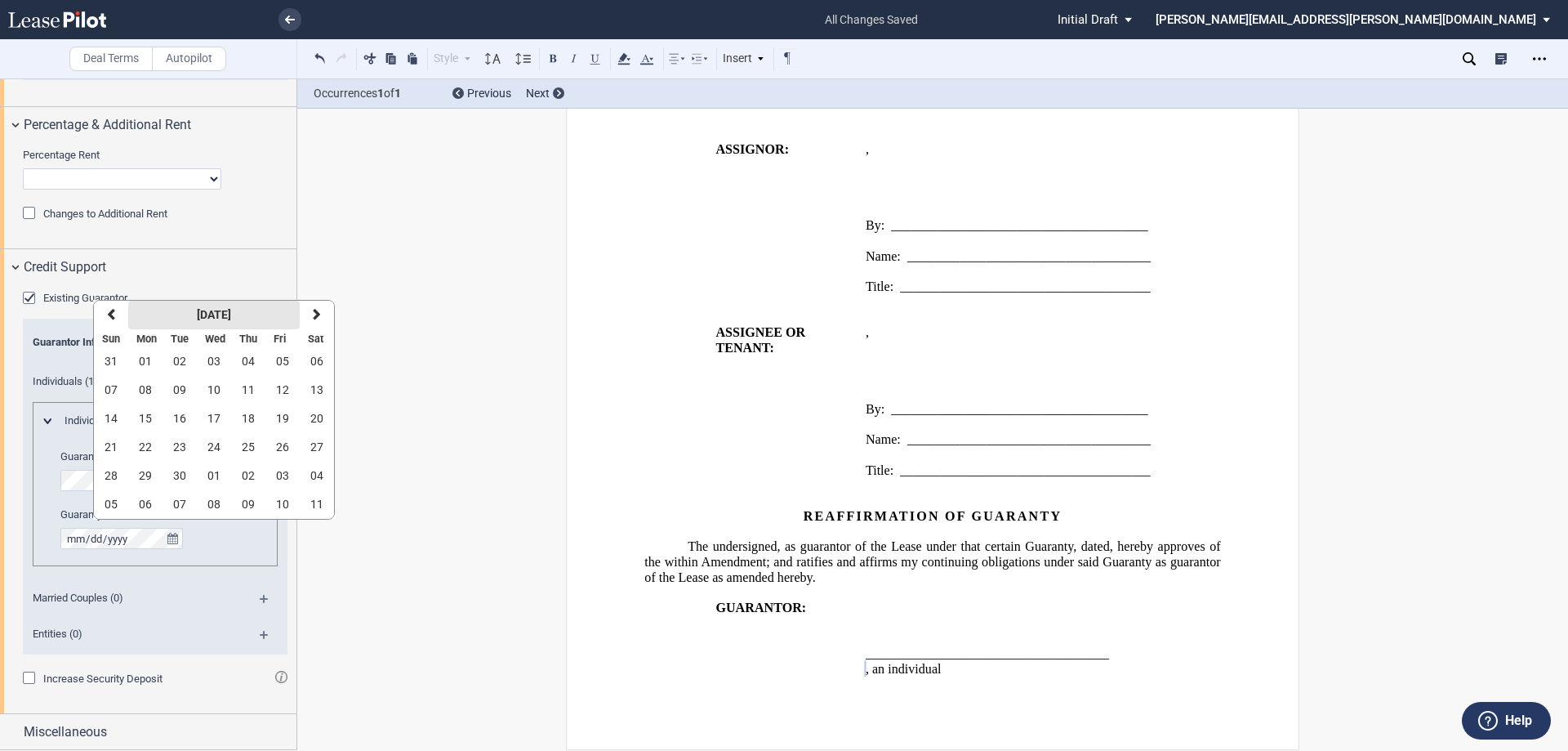
click at [220, 307] on button "[DATE]" at bounding box center [214, 315] width 171 height 29
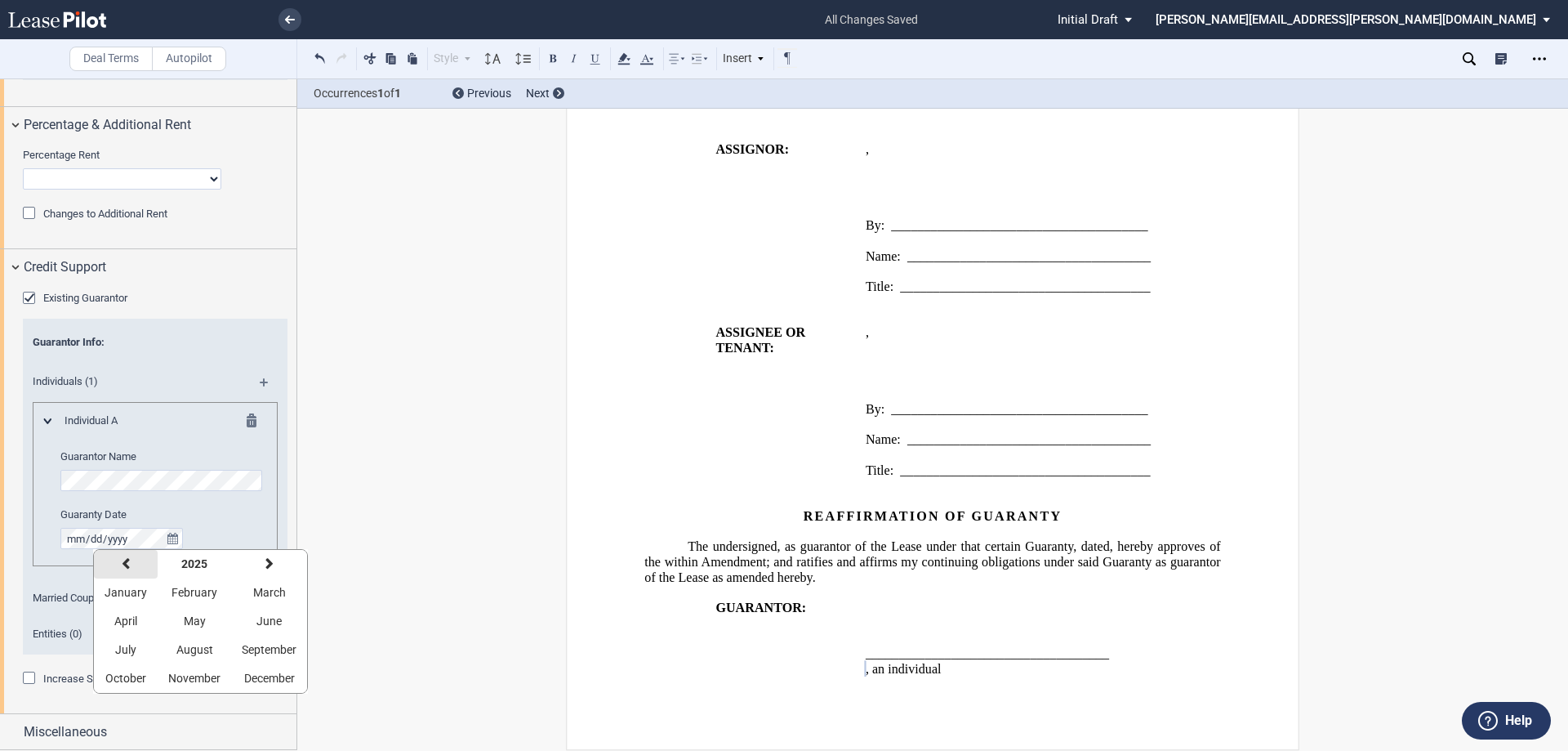
click at [122, 565] on icon "button" at bounding box center [126, 564] width 8 height 13
click at [126, 595] on span "January" at bounding box center [126, 592] width 43 height 13
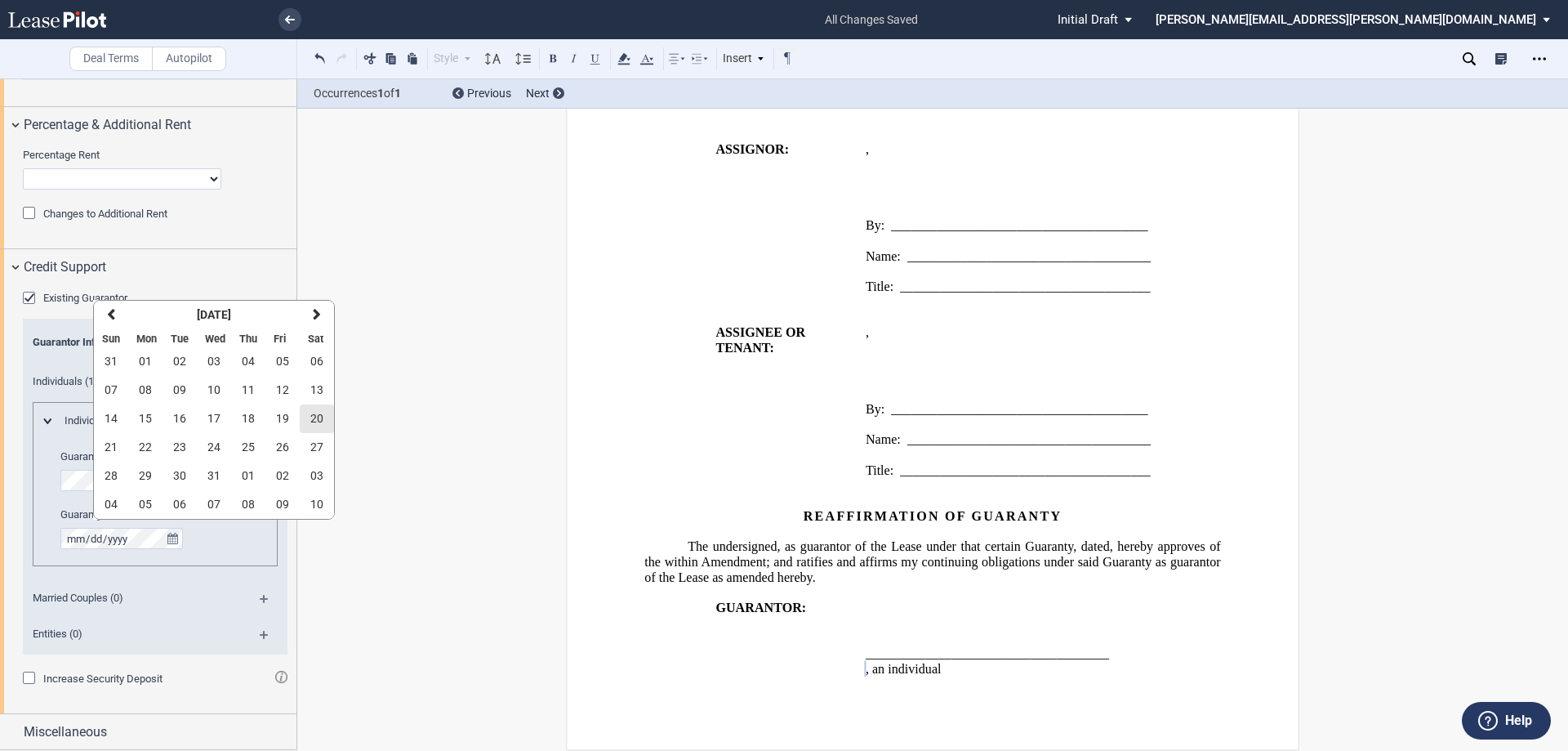
click at [316, 419] on span "20" at bounding box center [317, 418] width 13 height 13
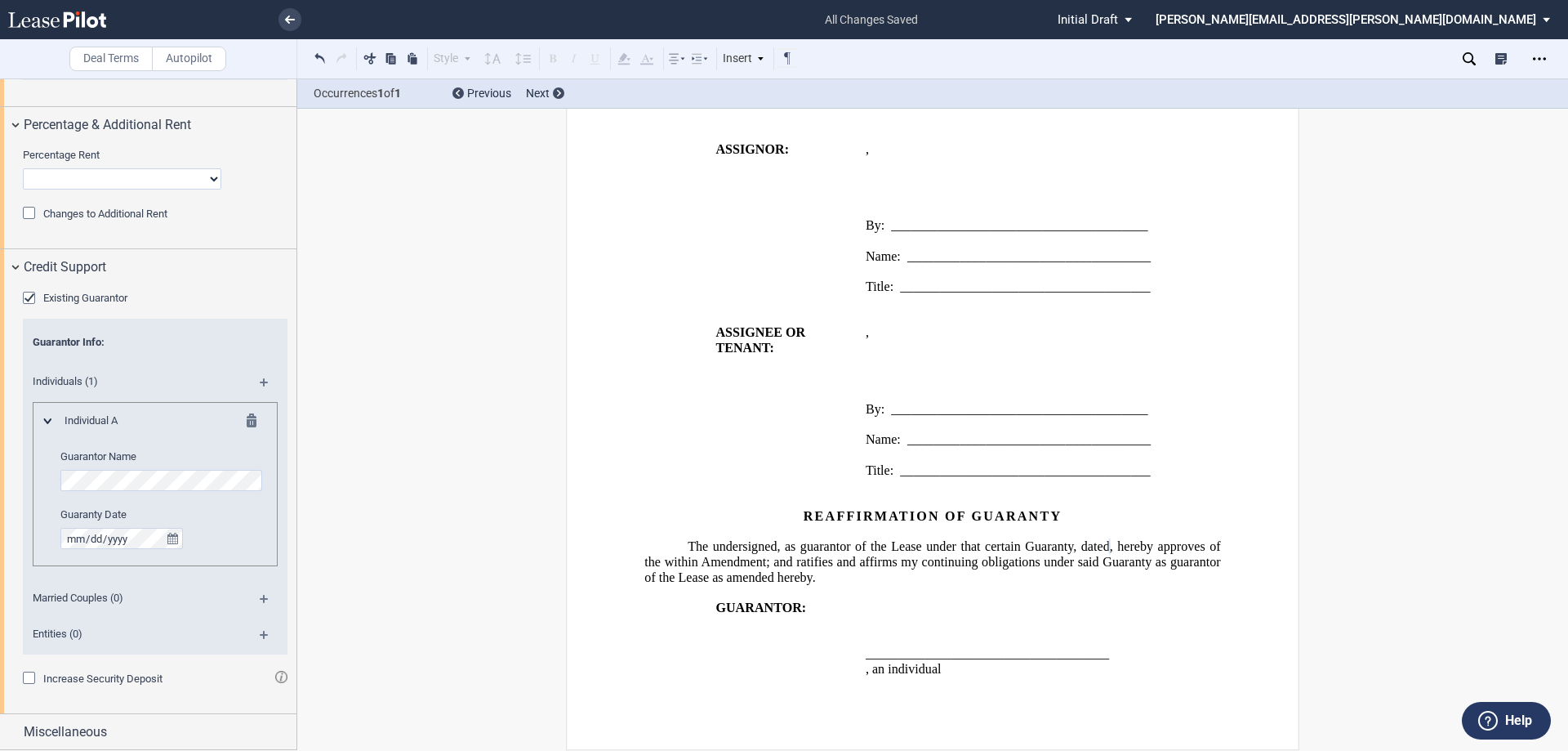
click at [260, 383] on md-icon at bounding box center [271, 388] width 22 height 20
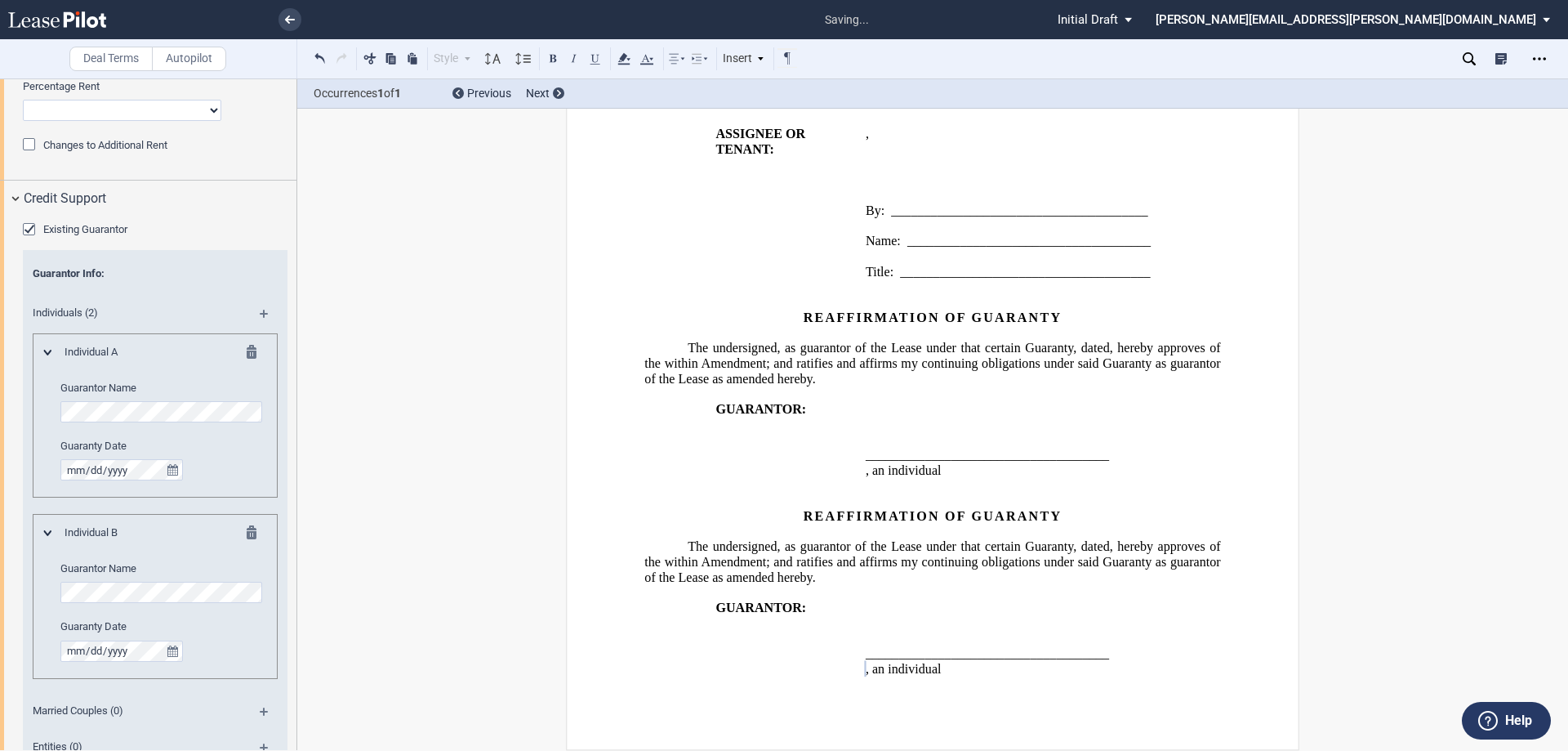
scroll to position [2463, 0]
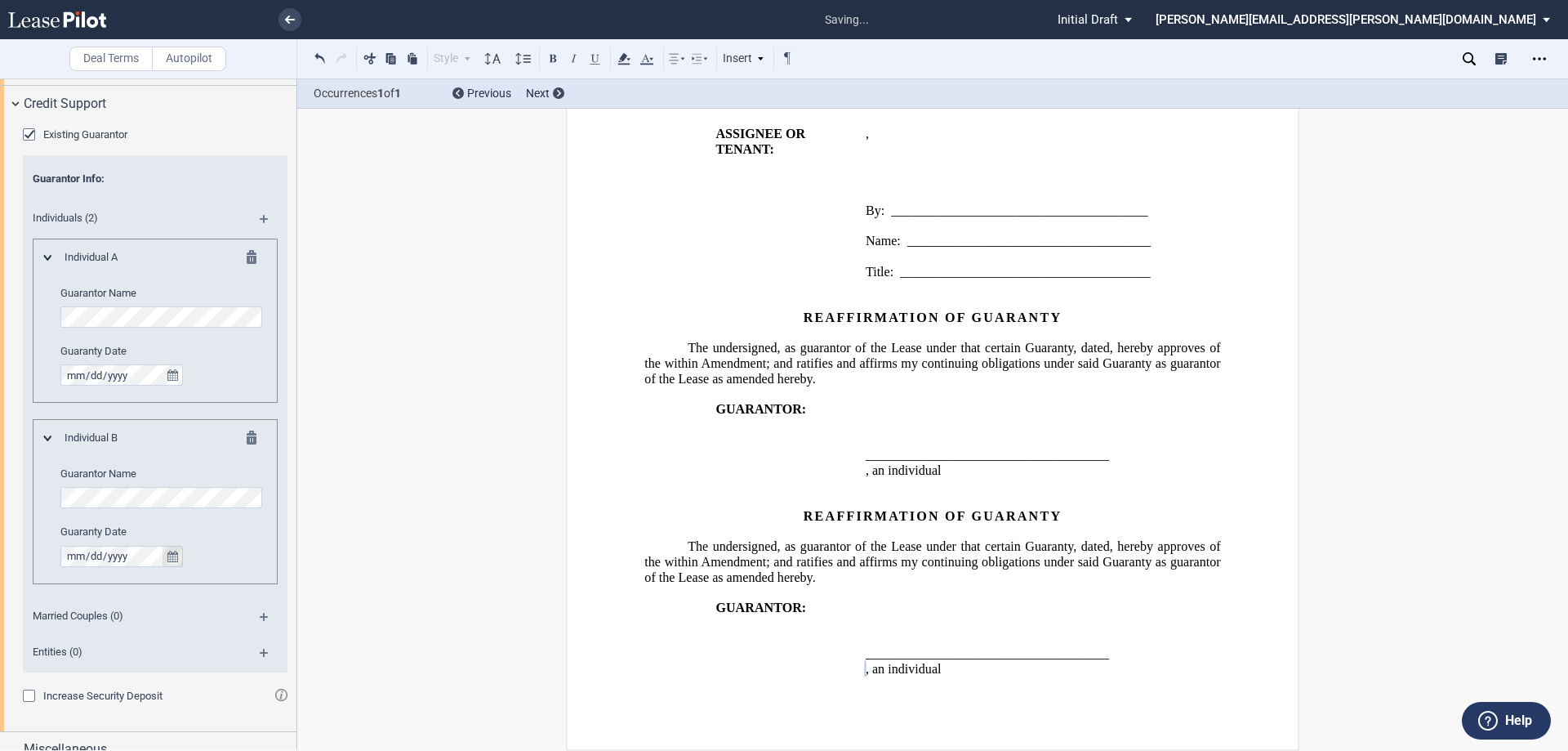
click at [175, 555] on icon "true" at bounding box center [172, 557] width 11 height 12
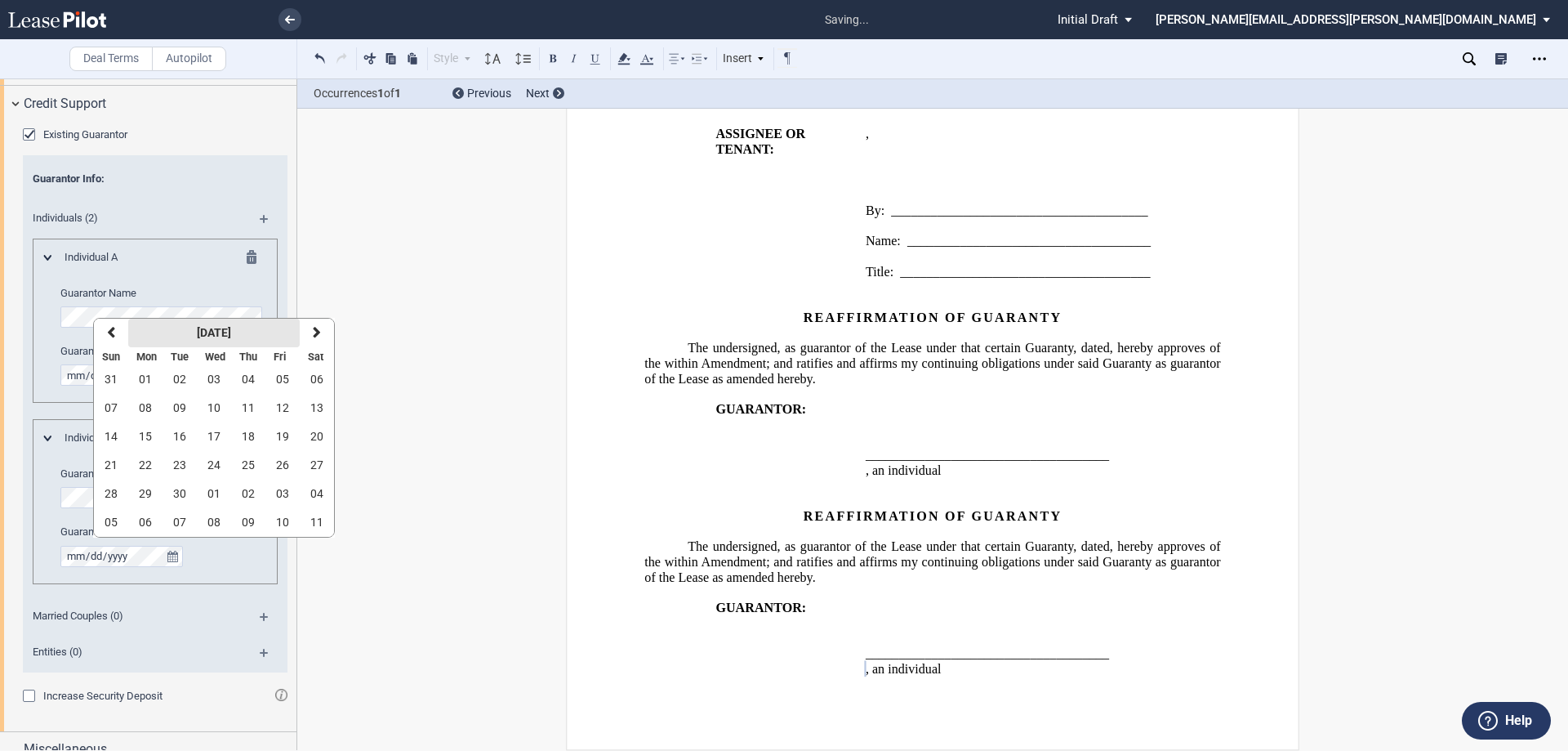
click at [231, 330] on strong "[DATE]" at bounding box center [214, 333] width 35 height 13
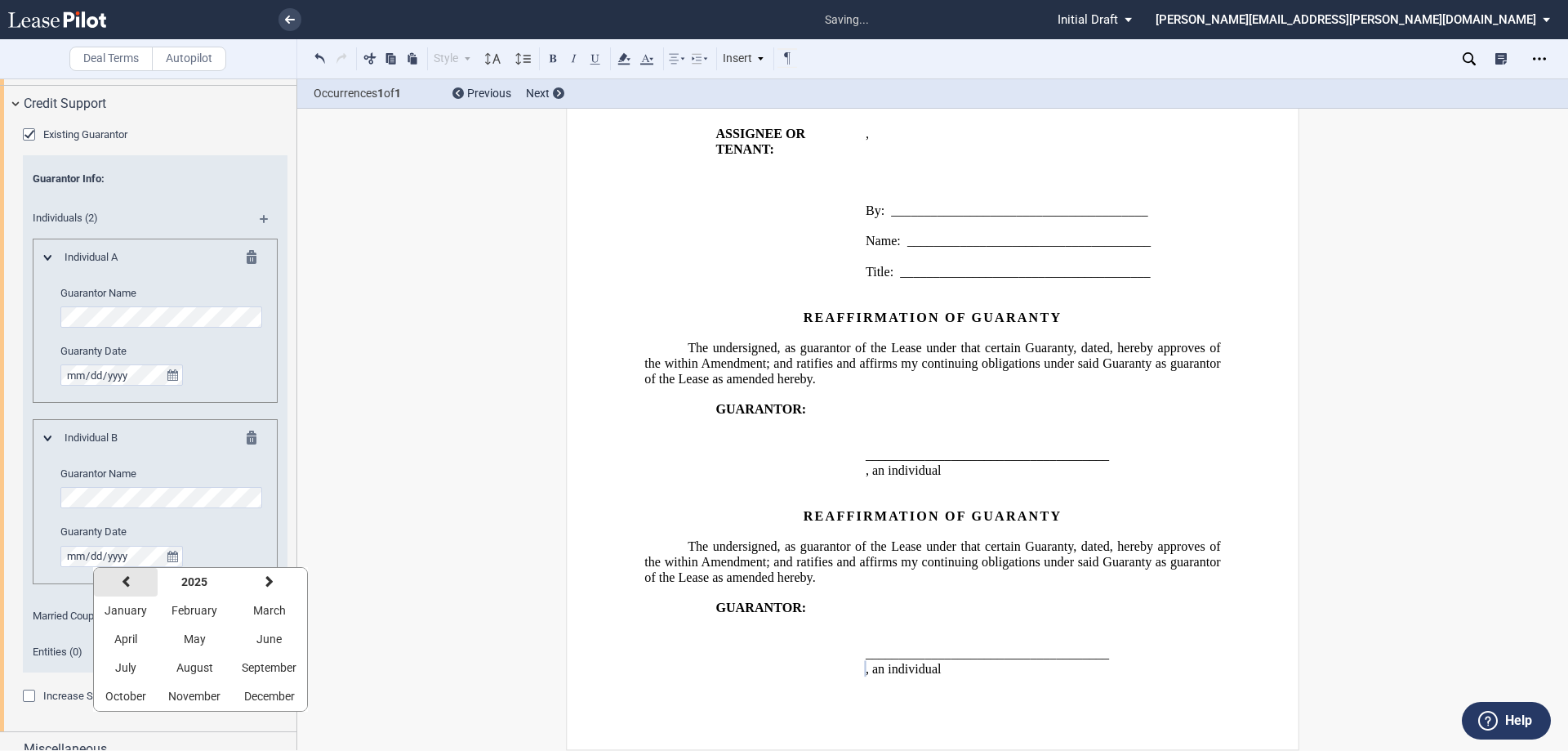
click at [123, 579] on icon "button" at bounding box center [126, 582] width 8 height 13
click at [124, 609] on span "January" at bounding box center [126, 610] width 43 height 13
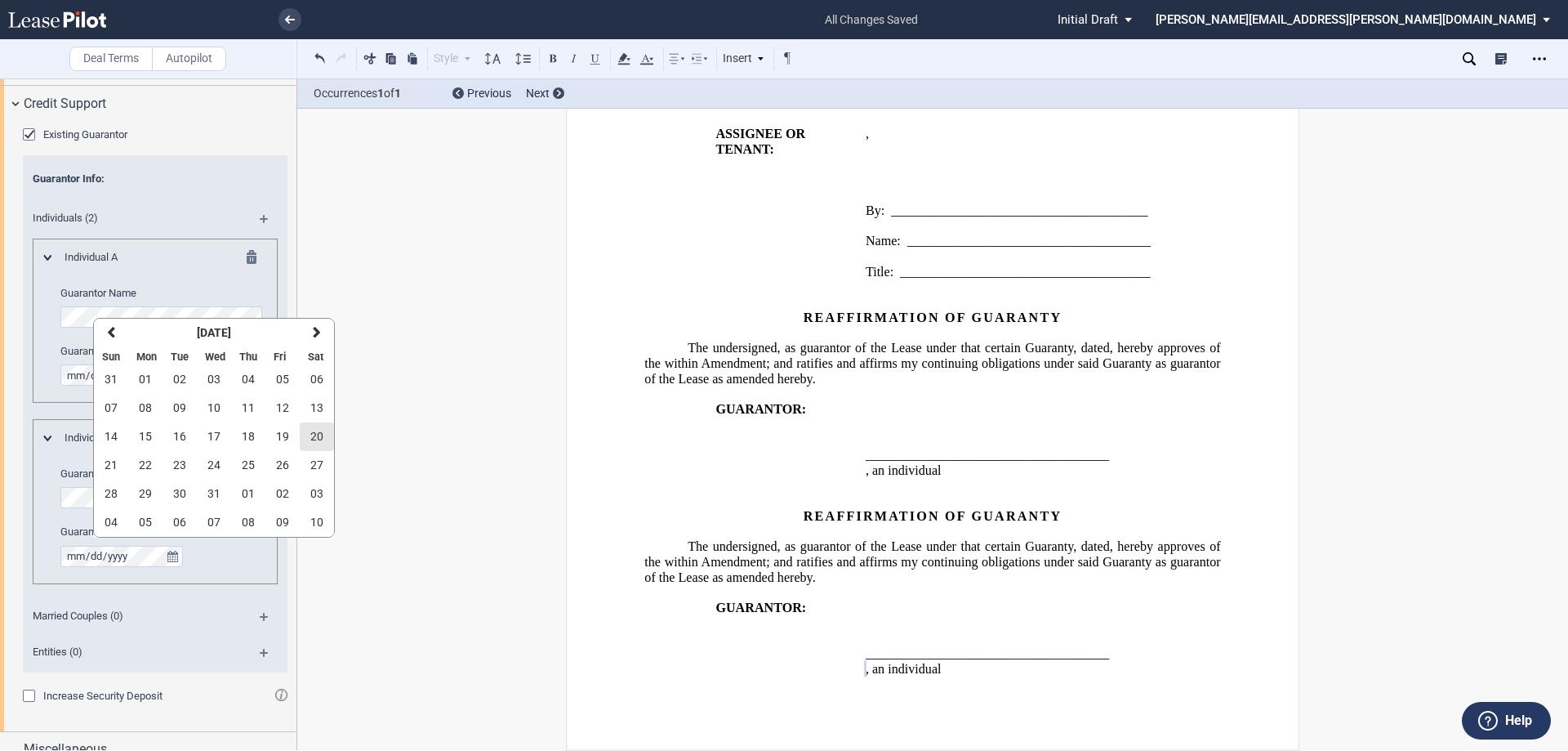
click at [310, 436] on span "20" at bounding box center [317, 436] width 13 height 13
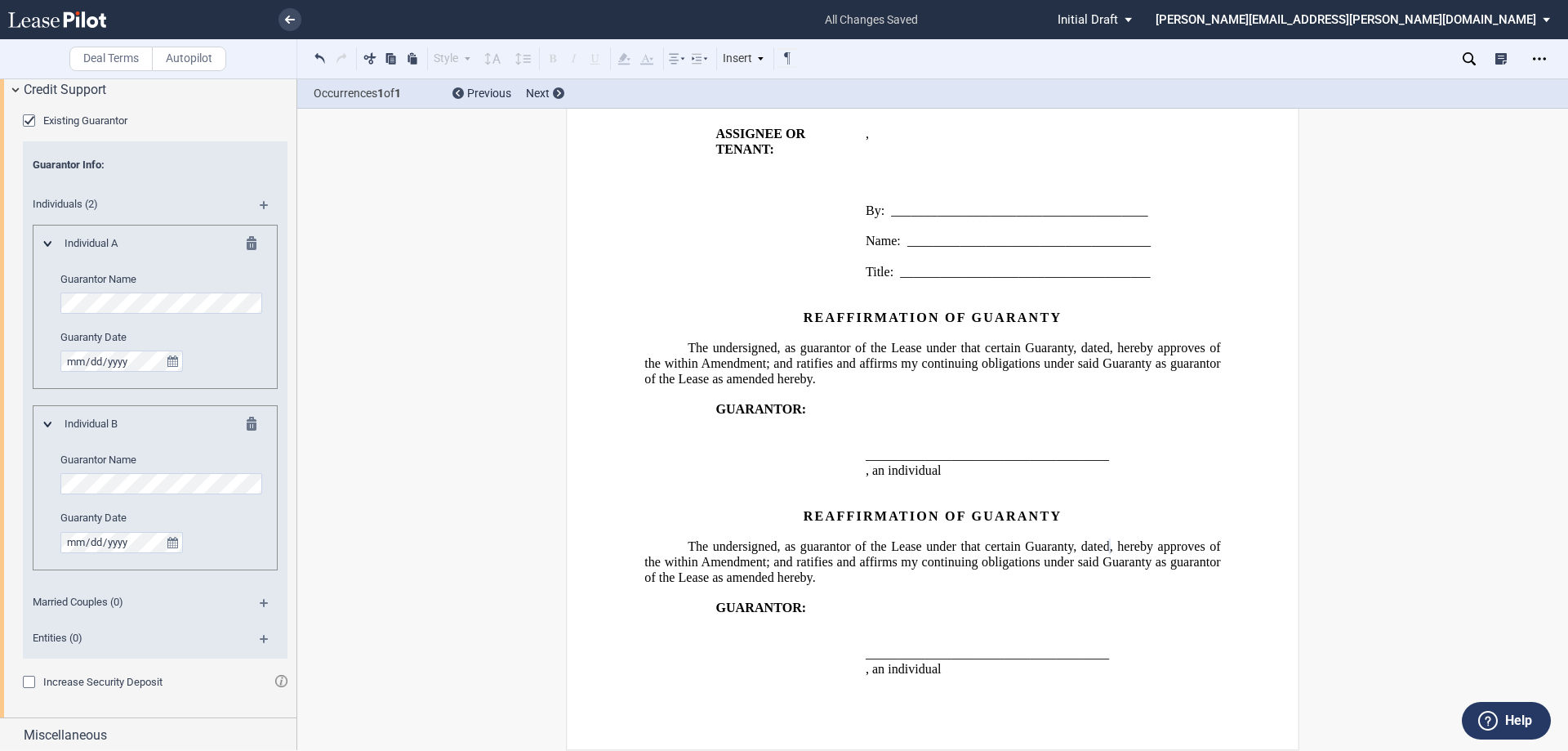
scroll to position [2480, 0]
click at [15, 735] on div "Miscellaneous" at bounding box center [148, 731] width 296 height 35
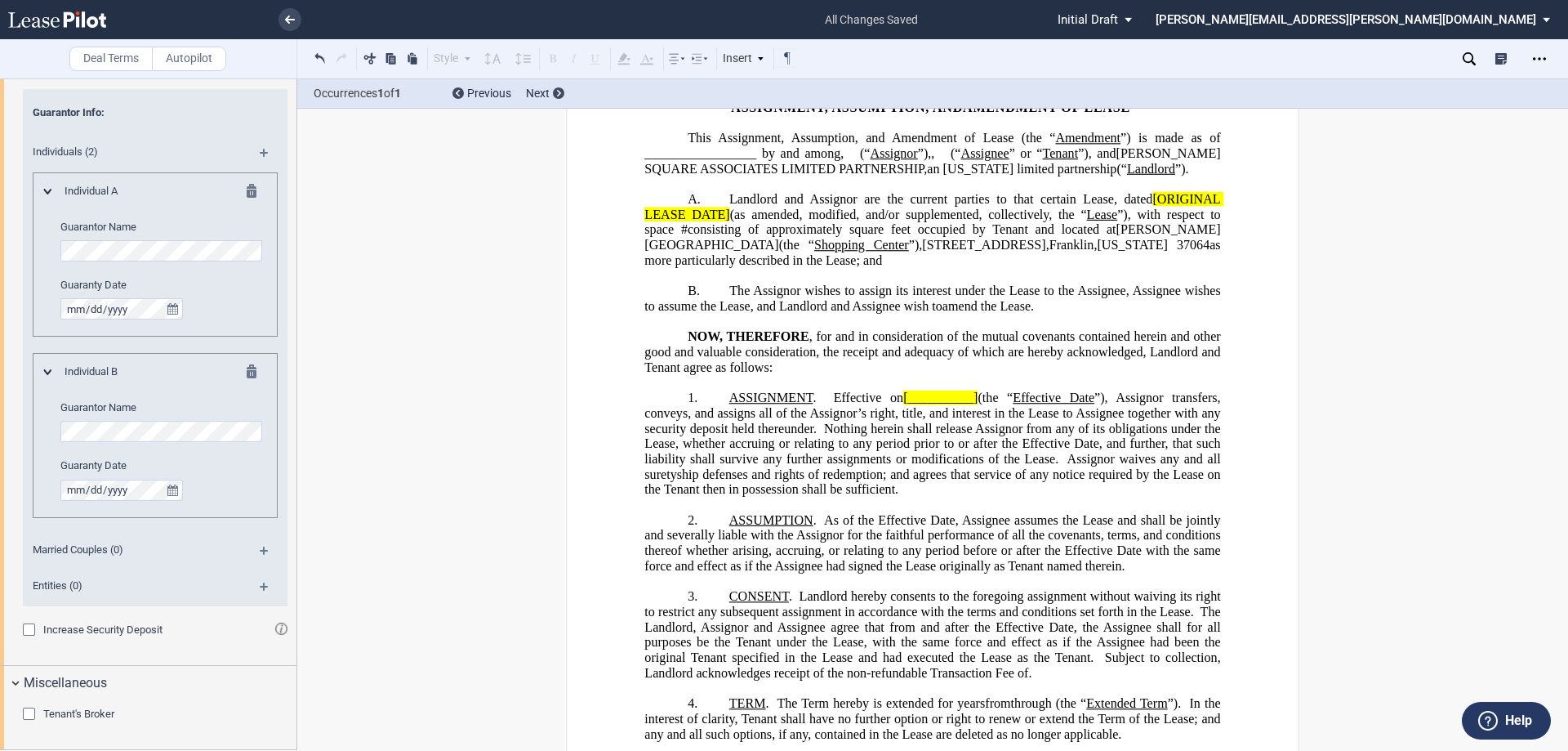
scroll to position [0, 0]
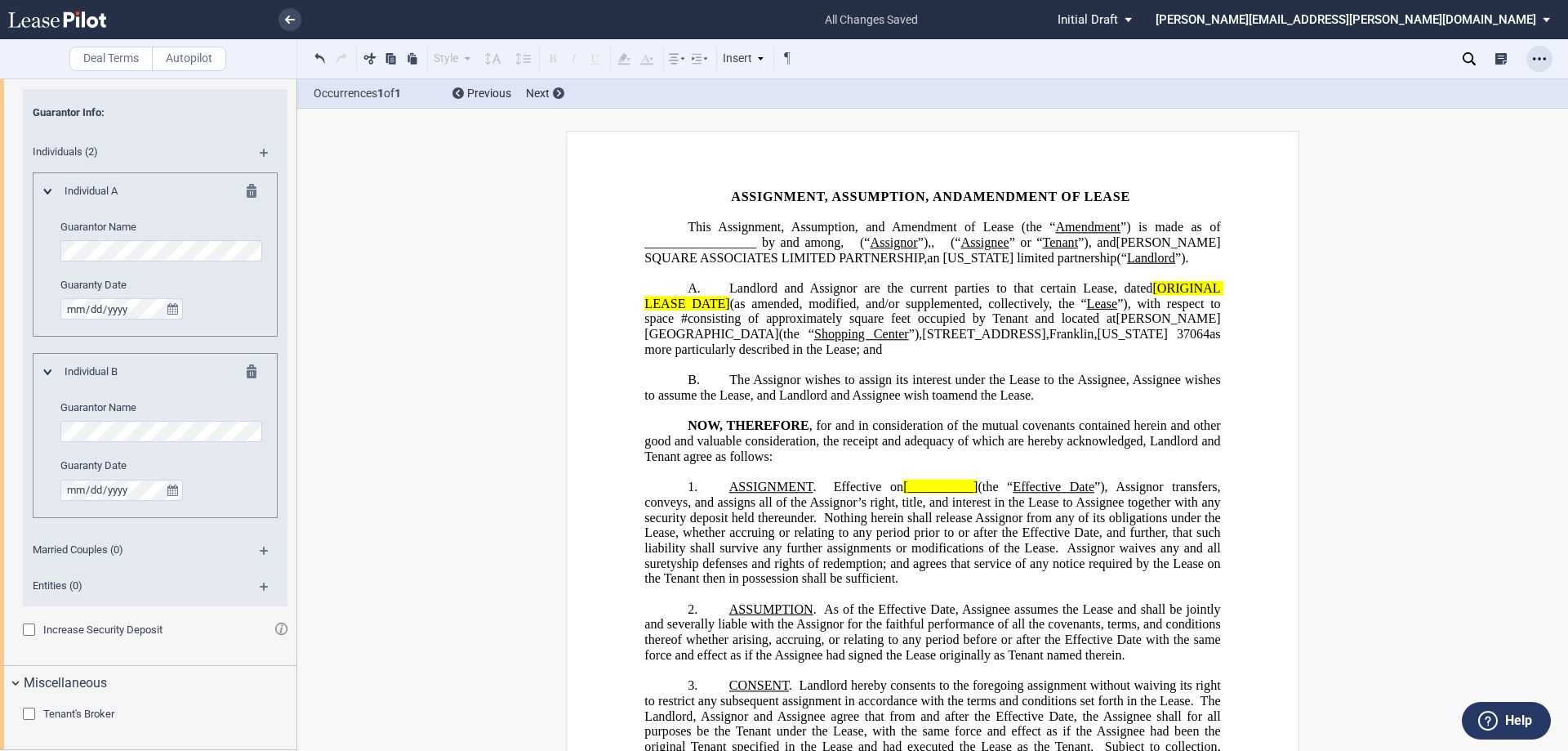
click at [1541, 55] on icon "Open Lease options menu" at bounding box center [1539, 59] width 13 height 13
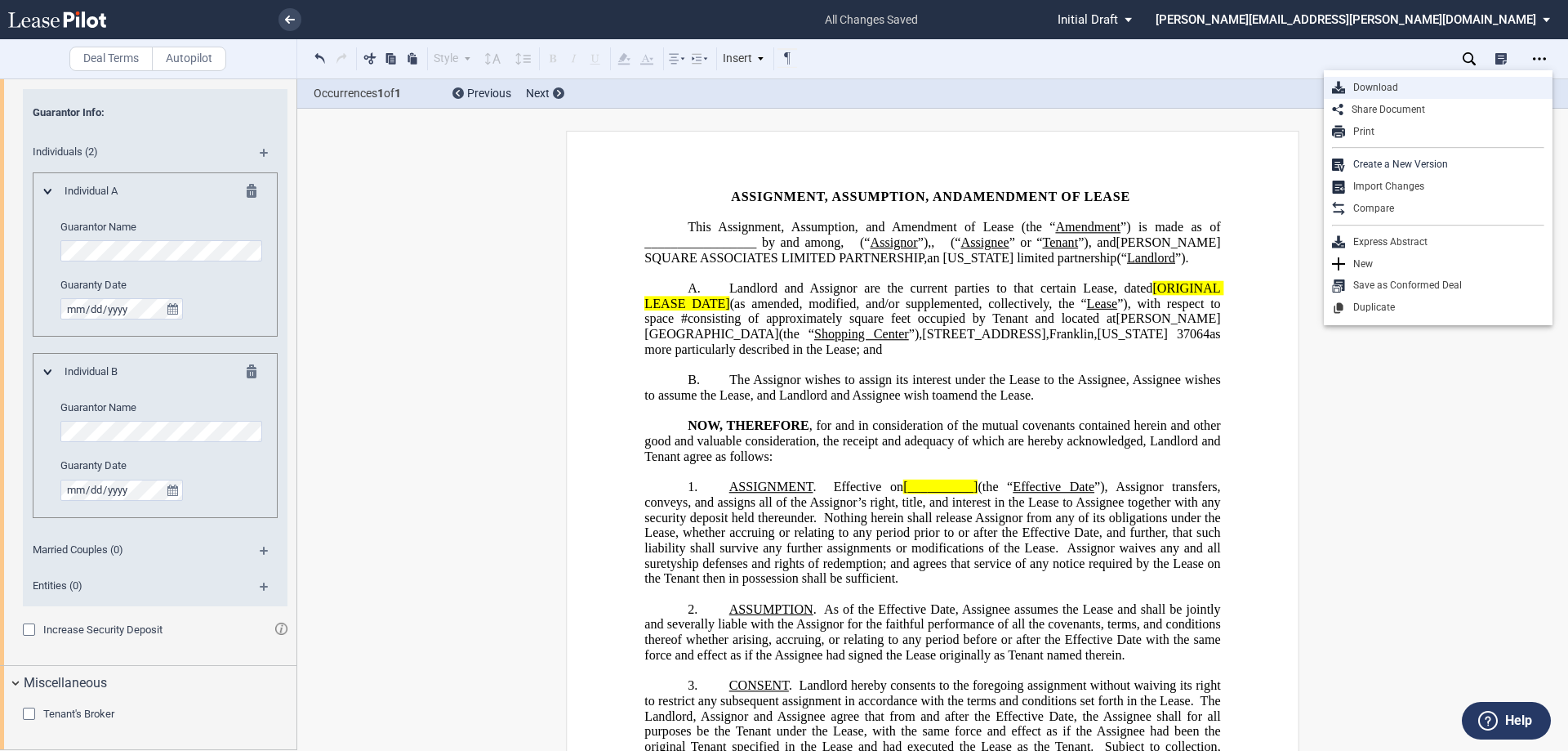
click at [1375, 85] on div "Download" at bounding box center [1445, 87] width 199 height 14
